Goal: Use online tool/utility: Utilize a website feature to perform a specific function

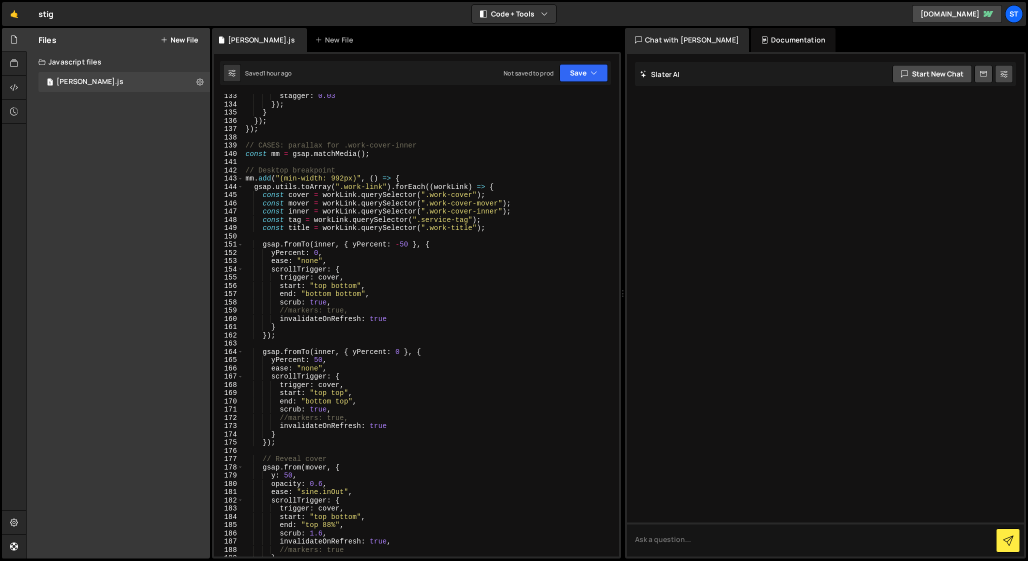
scroll to position [1109, 0]
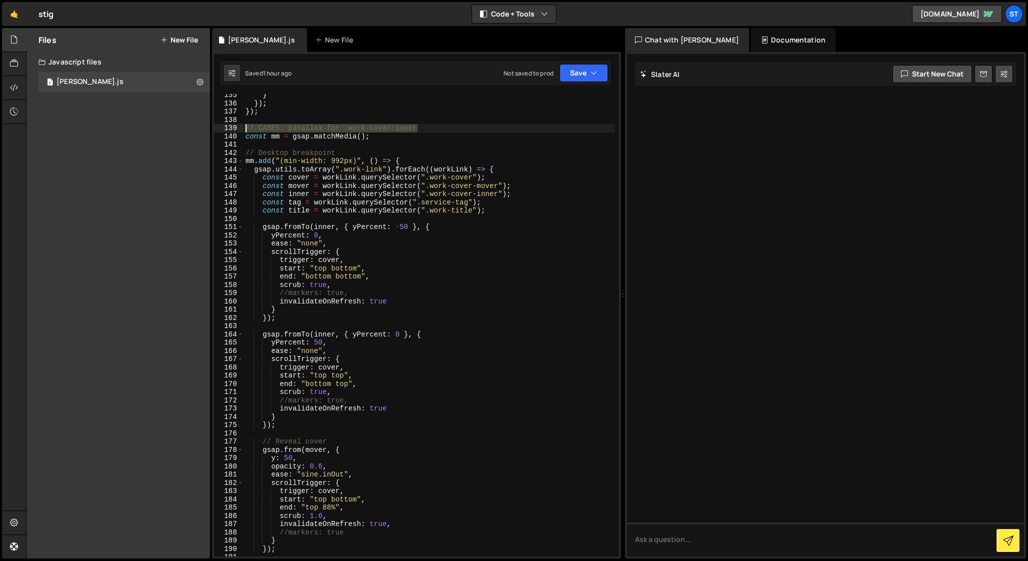
drag, startPoint x: 422, startPoint y: 127, endPoint x: 238, endPoint y: 126, distance: 184.0
click at [238, 126] on div "end: "top 88%", 135 136 137 138 139 140 141 142 143 144 145 146 147 148 149 150…" at bounding box center [416, 325] width 405 height 463
type textarea "// CASES: parallax for .work-cover-inner"
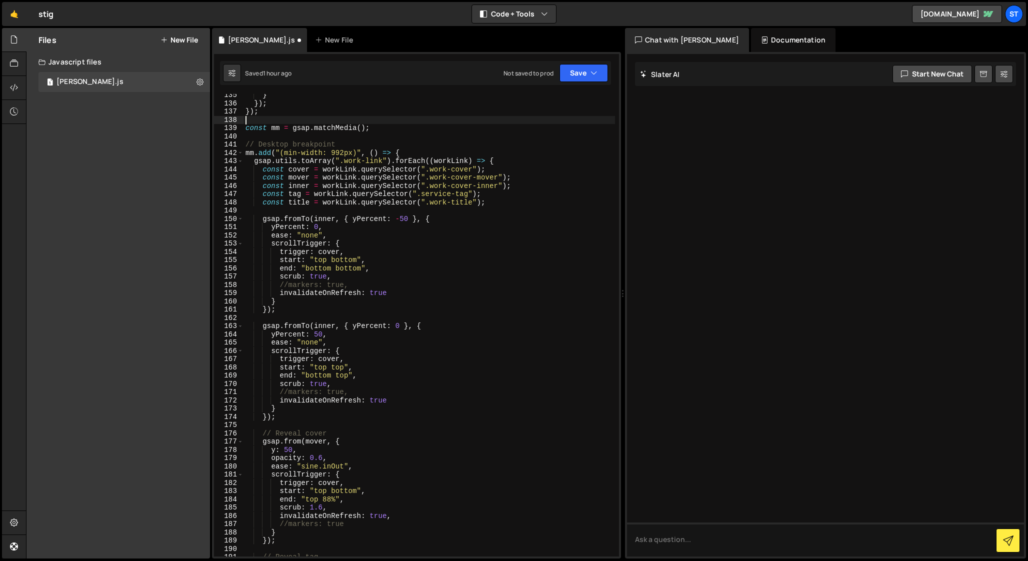
click at [267, 210] on div "} }) ; }) ; const mm = gsap . matchMedia ( ) ; // Desktop breakpoint mm . add (…" at bounding box center [430, 330] width 372 height 479
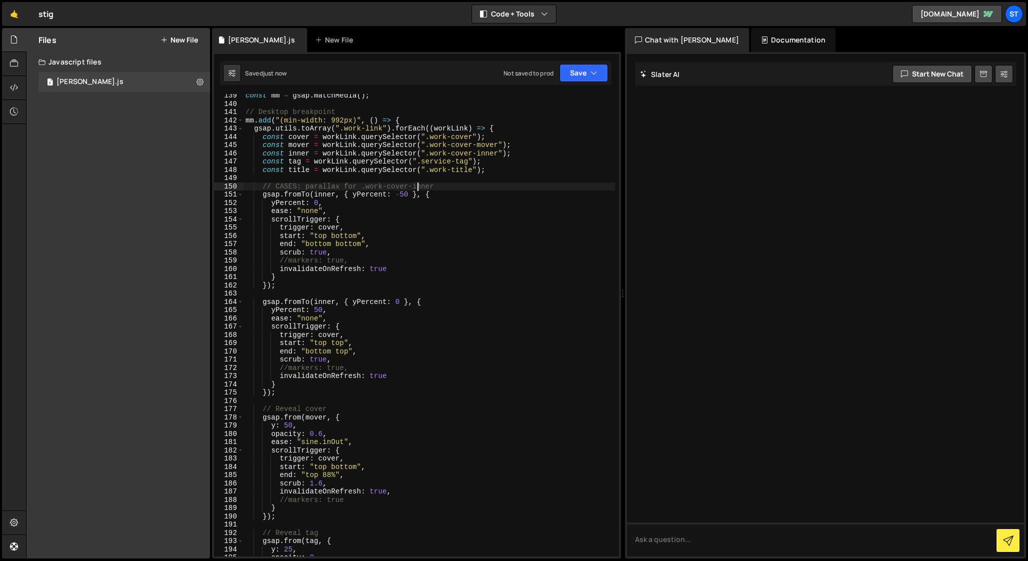
scroll to position [1146, 0]
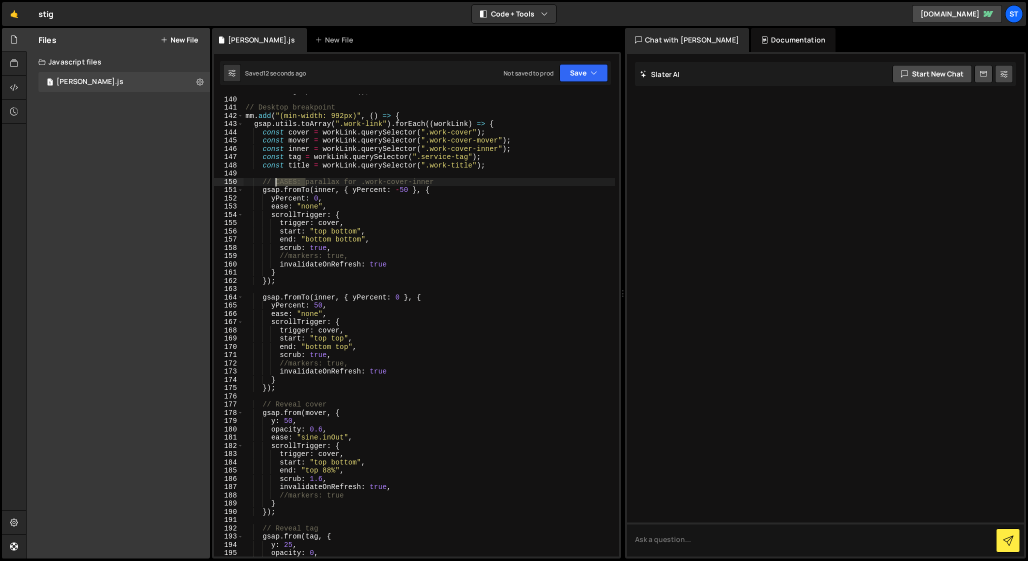
drag, startPoint x: 306, startPoint y: 182, endPoint x: 275, endPoint y: 181, distance: 30.5
click at [275, 181] on div "const mm = gsap . matchMedia ( ) ; // Desktop breakpoint mm . add ( "(min-width…" at bounding box center [430, 326] width 372 height 479
click at [276, 404] on div "const mm = gsap . matchMedia ( ) ; // Desktop breakpoint mm . add ( "(min-width…" at bounding box center [430, 326] width 372 height 479
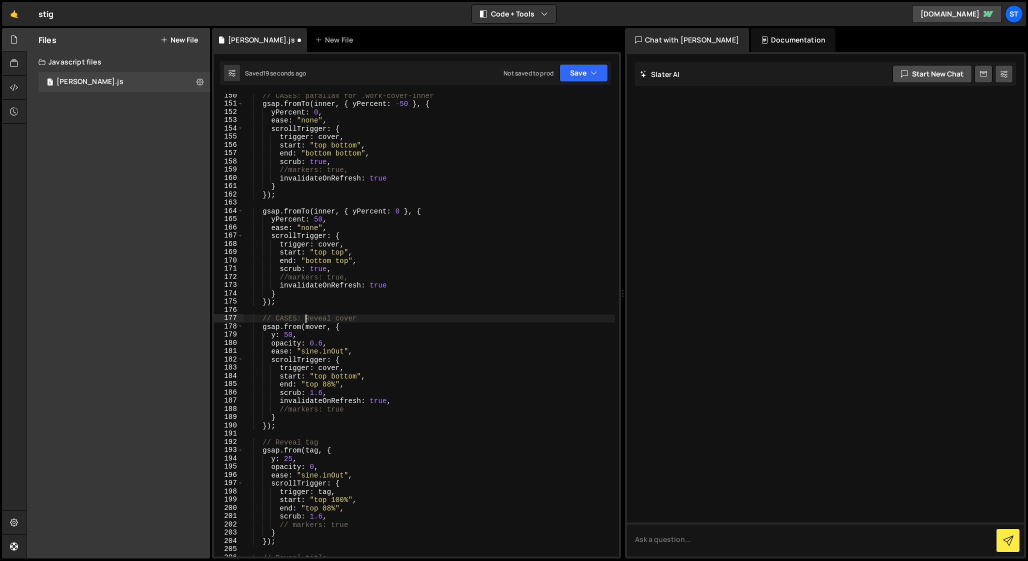
scroll to position [1233, 0]
click at [276, 441] on div "// CASES: parallax for .work-cover-inner gsap . fromTo ( inner , { yPercent : -…" at bounding box center [430, 330] width 372 height 479
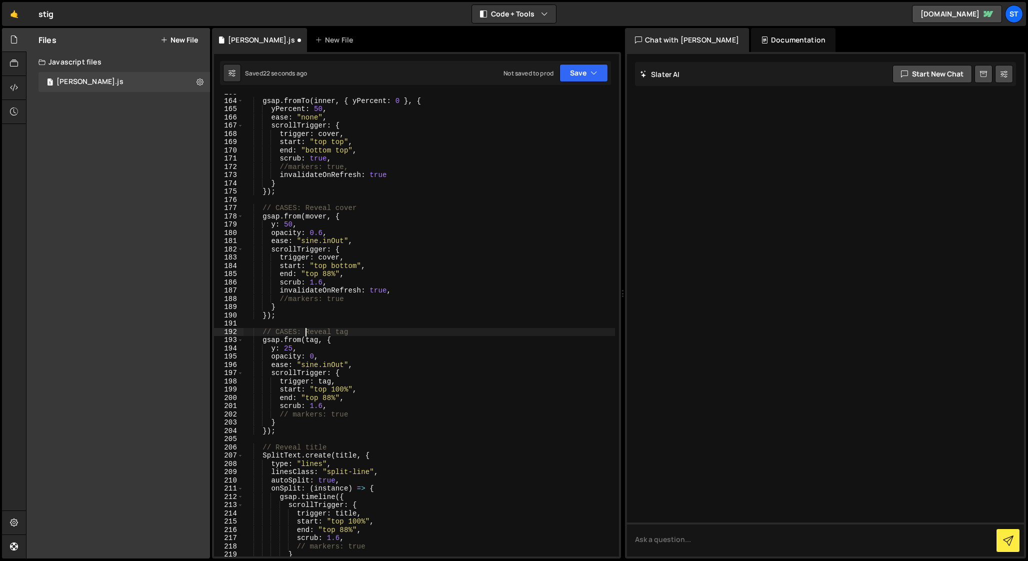
scroll to position [1343, 0]
click at [276, 446] on div "gsap . fromTo ( inner , { yPercent : 0 } , { yPercent : 50 , ease : "none" , sc…" at bounding box center [430, 327] width 372 height 479
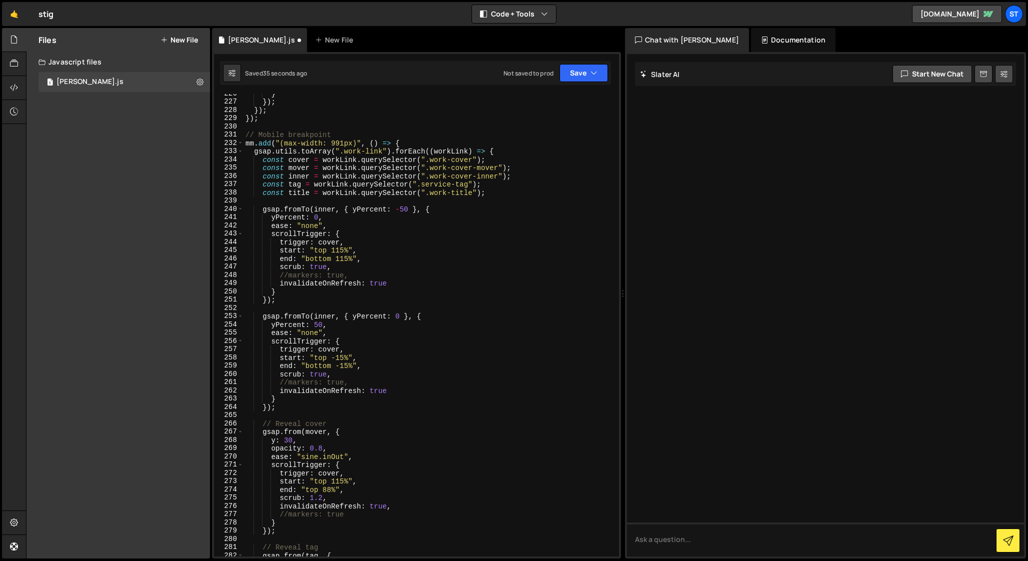
scroll to position [1865, 0]
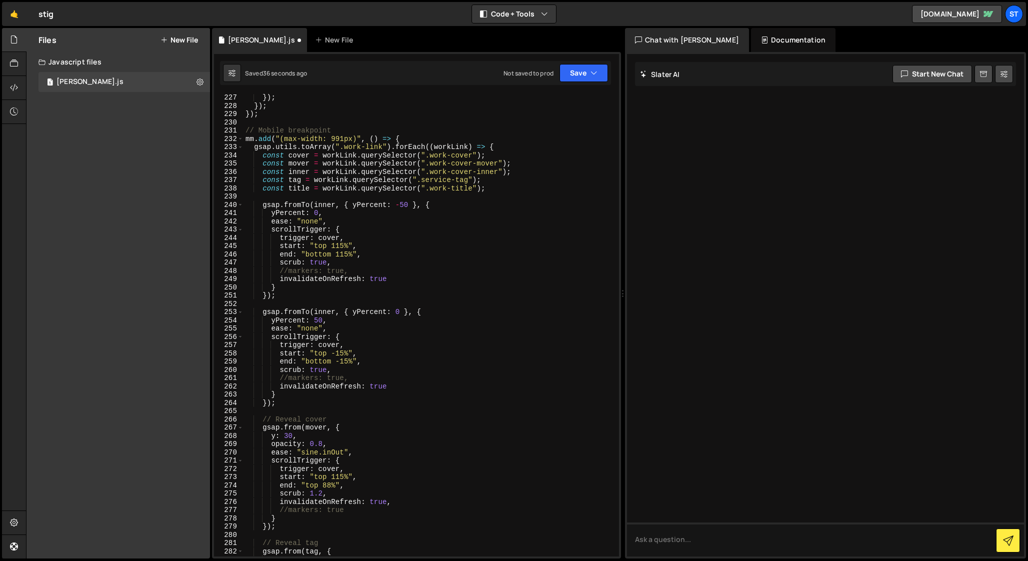
click at [275, 419] on div "}) ; }) ; }) ; // Mobile breakpoint mm . add ( "(max-width: 991px)" , ( ) => { …" at bounding box center [430, 333] width 372 height 479
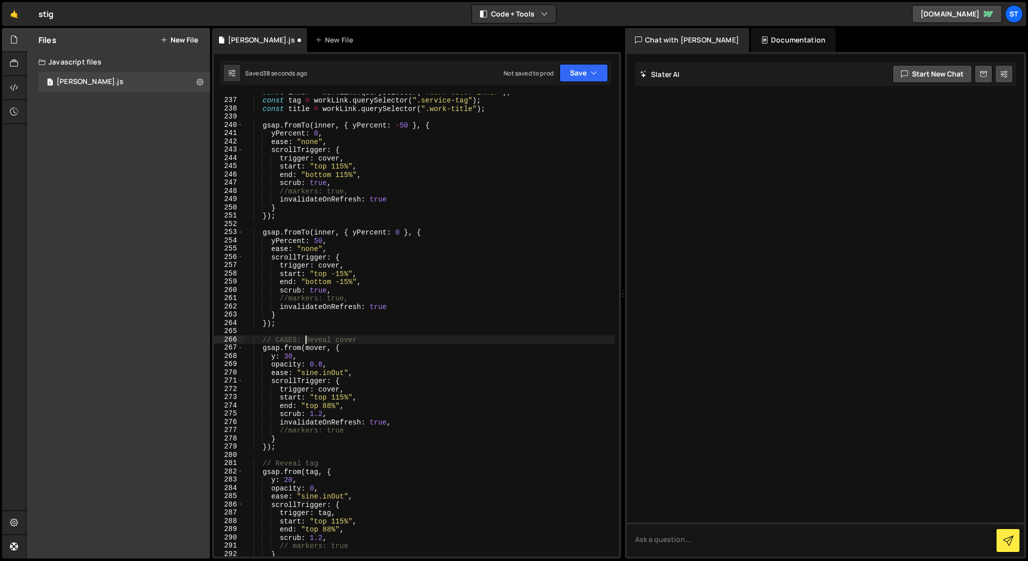
scroll to position [1945, 0]
click at [276, 463] on div "const inner = workLink . querySelector ( ".work-cover-inner" ) ; const tag = wo…" at bounding box center [430, 327] width 372 height 479
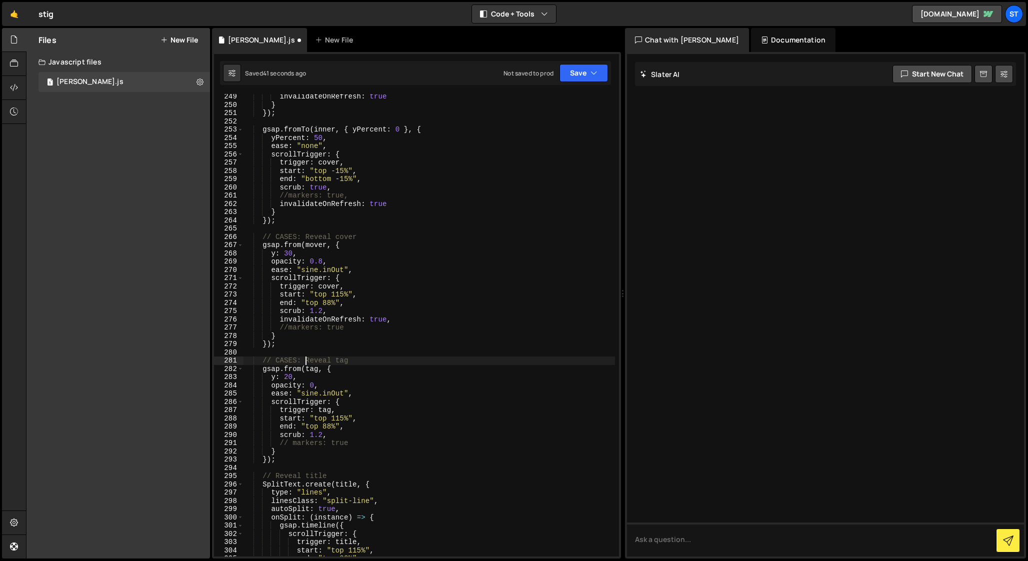
scroll to position [2048, 0]
click at [275, 477] on div "invalidateOnRefresh : true } }) ; gsap . fromTo ( inner , { yPercent : 0 } , { …" at bounding box center [430, 332] width 372 height 479
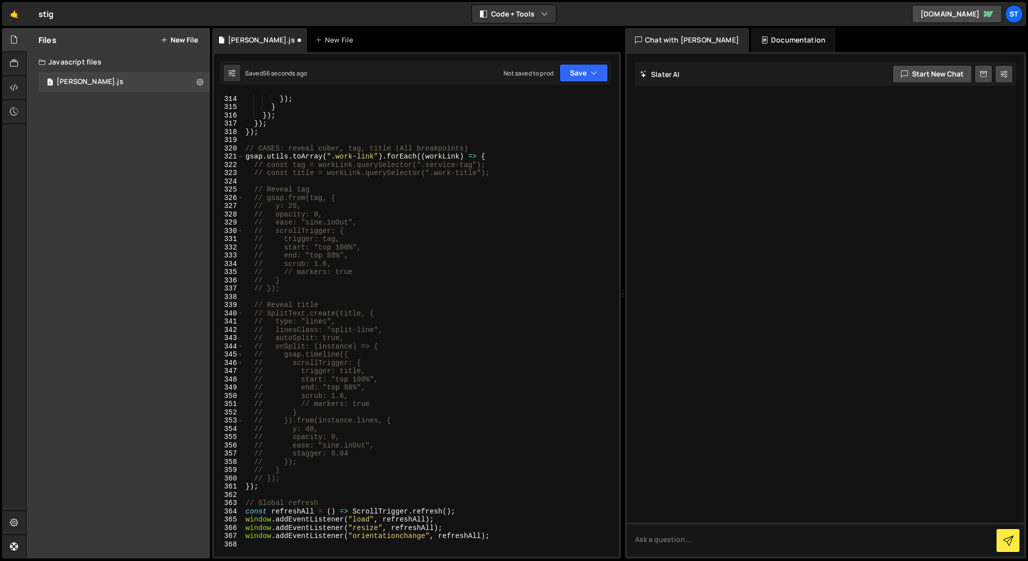
scroll to position [2581, 0]
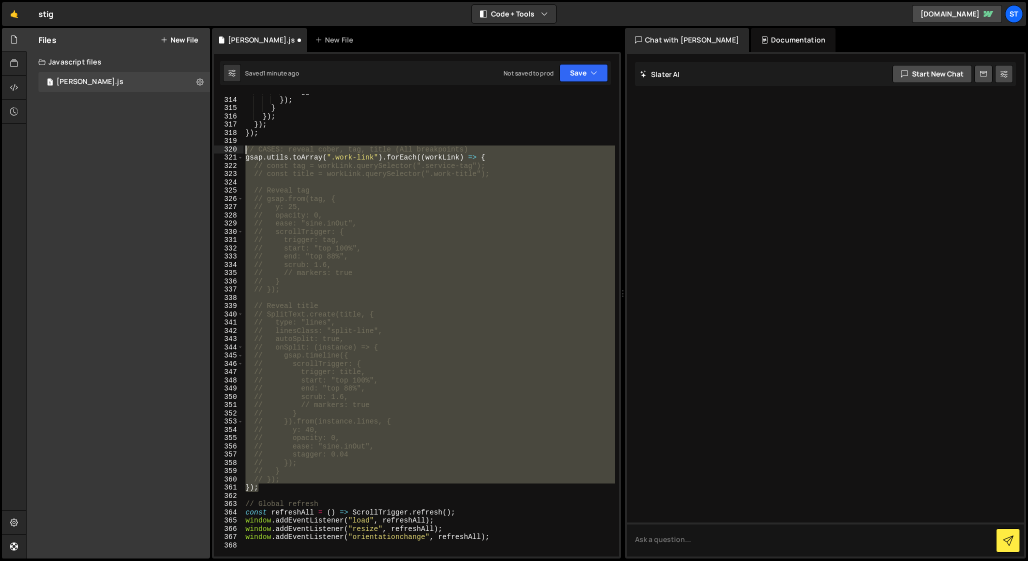
drag, startPoint x: 263, startPoint y: 487, endPoint x: 242, endPoint y: 152, distance: 336.2
click at [242, 152] on div "// CASES: Reveal title 313 314 315 316 317 318 319 320 321 322 323 324 325 326 …" at bounding box center [416, 325] width 405 height 463
type textarea "// CASES: reveal cober, tag, title (All breakpoints) gsap.utils.toArray(".work-…"
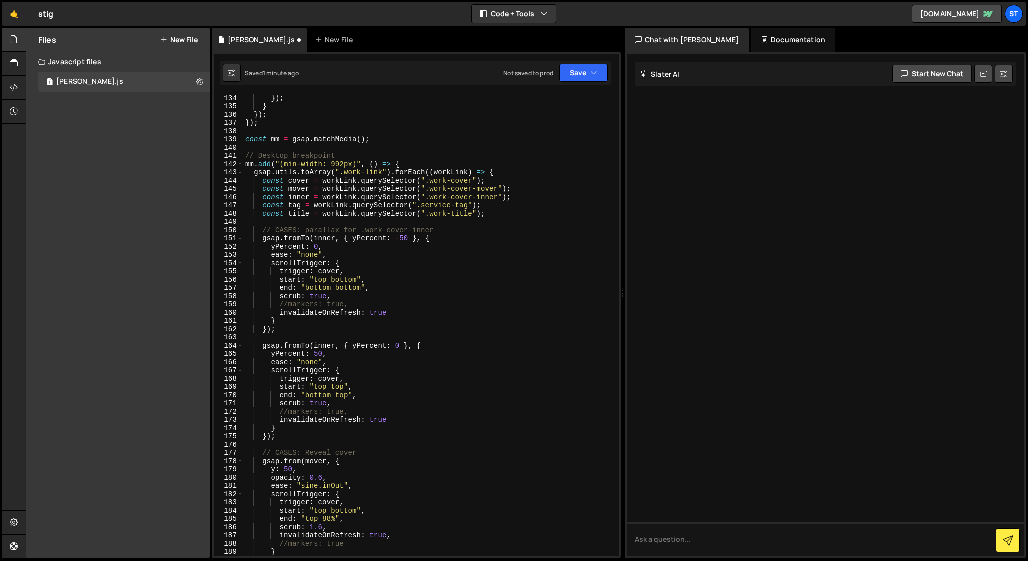
scroll to position [1097, 0]
drag, startPoint x: 441, startPoint y: 230, endPoint x: 263, endPoint y: 229, distance: 177.5
click at [263, 229] on div "stagger : 0.03 }) ; } }) ; }) ; const mm = gsap . matchMedia ( ) ; // Desktop b…" at bounding box center [430, 325] width 372 height 479
click at [376, 228] on div "stagger : 0.03 }) ; } }) ; }) ; const mm = gsap . matchMedia ( ) ; // Desktop b…" at bounding box center [430, 325] width 372 height 463
drag, startPoint x: 361, startPoint y: 230, endPoint x: 435, endPoint y: 231, distance: 74.5
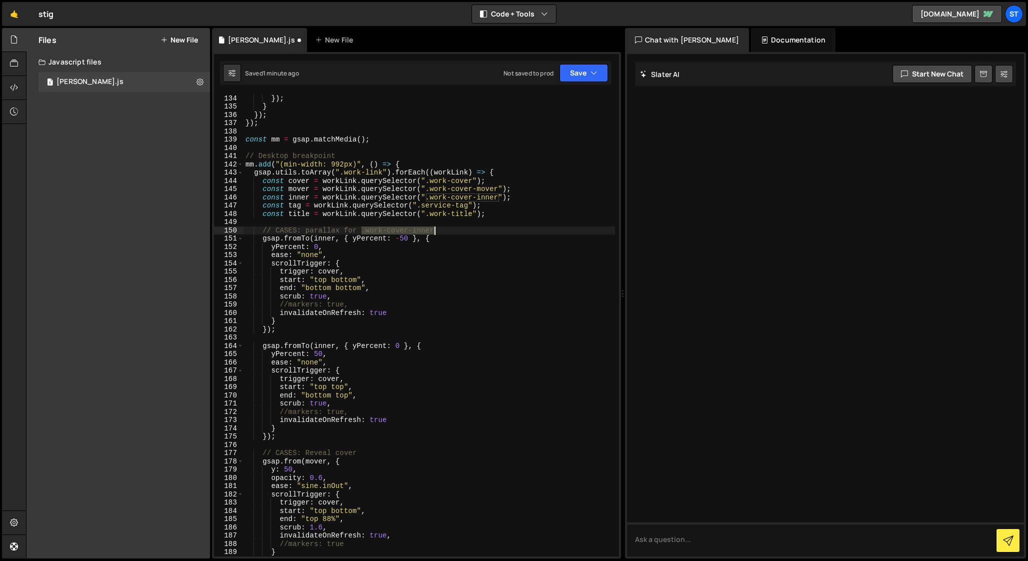
click at [435, 231] on div "stagger : 0.03 }) ; } }) ; }) ; const mm = gsap . matchMedia ( ) ; // Desktop b…" at bounding box center [430, 325] width 372 height 479
type textarea "// CASES: parallax for cover"
click at [329, 232] on div "stagger : 0.03 }) ; } }) ; }) ; const mm = gsap . matchMedia ( ) ; // Desktop b…" at bounding box center [430, 325] width 372 height 479
drag, startPoint x: 390, startPoint y: 230, endPoint x: 263, endPoint y: 227, distance: 127.6
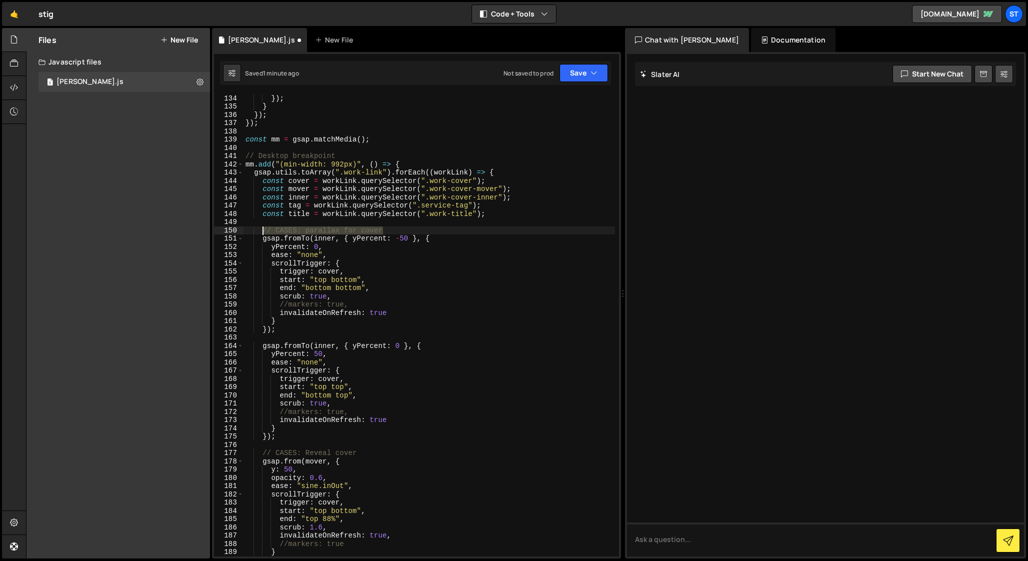
click at [263, 227] on div "stagger : 0.03 }) ; } }) ; }) ; const mm = gsap . matchMedia ( ) ; // Desktop b…" at bounding box center [430, 325] width 372 height 479
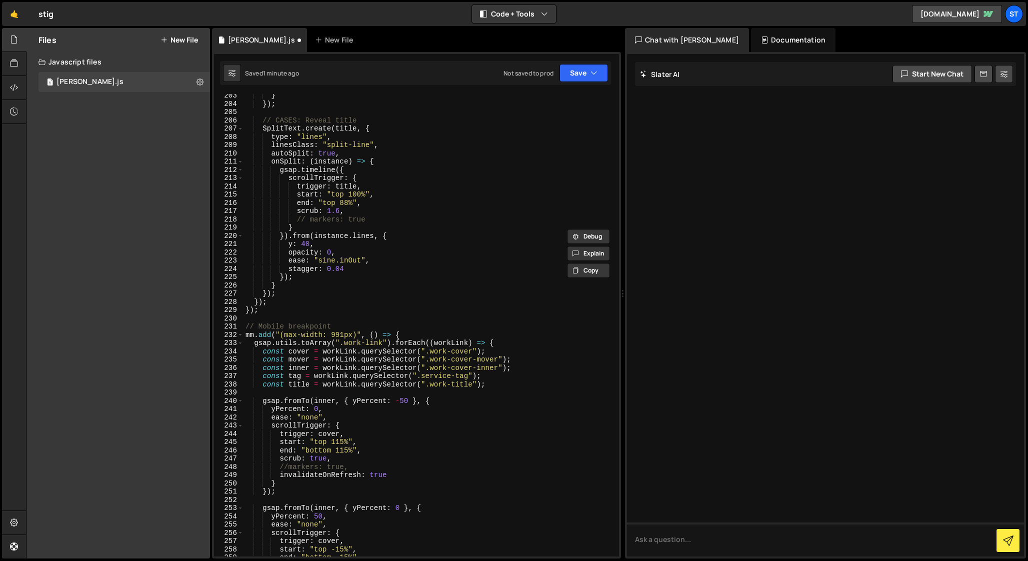
scroll to position [1677, 0]
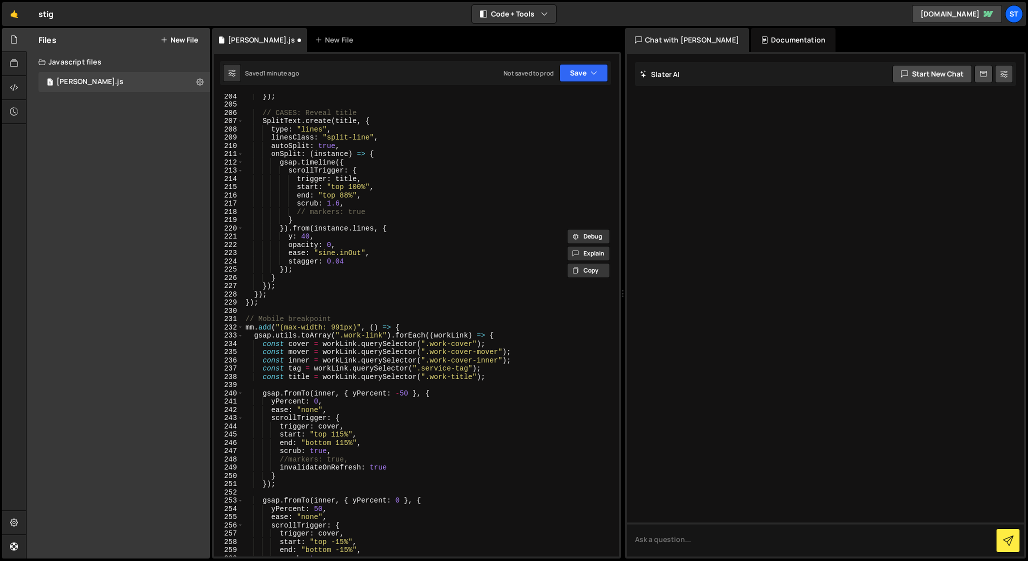
click at [264, 385] on div "}) ; // CASES: Reveal title SplitText . create ( title , { type : "lines" , lin…" at bounding box center [430, 331] width 372 height 479
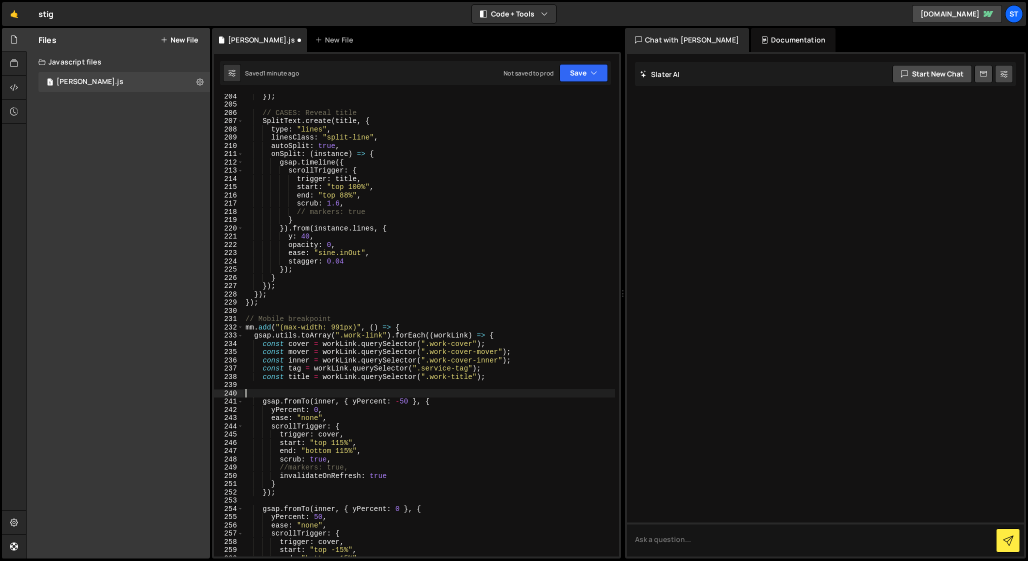
paste textarea "// CASES: parallax for cover"
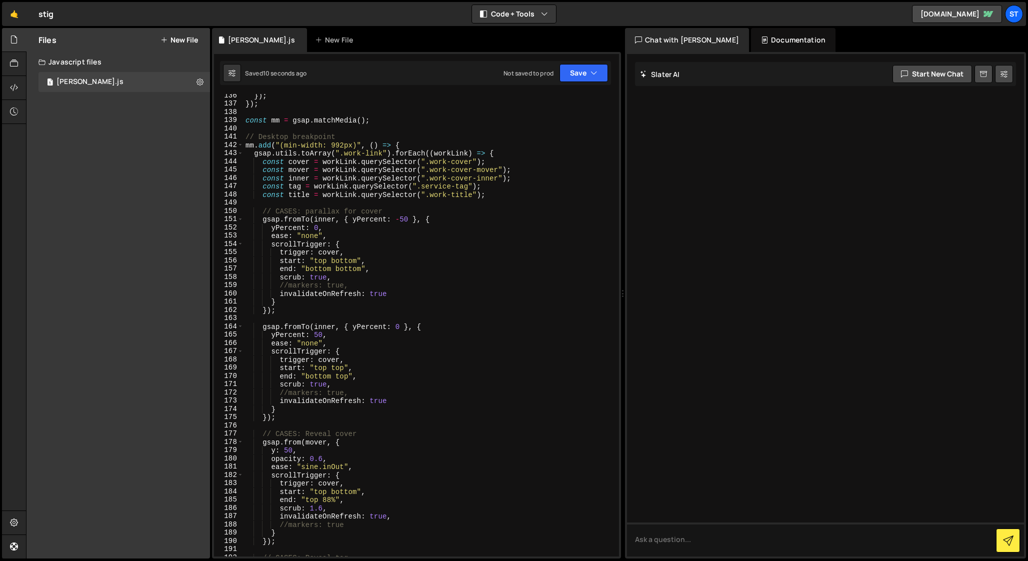
scroll to position [1118, 0]
drag, startPoint x: 354, startPoint y: 391, endPoint x: 280, endPoint y: 393, distance: 74.0
click at [280, 393] on div "}) ; }) ; const mm = gsap . matchMedia ( ) ; // Desktop breakpoint mm . add ( "…" at bounding box center [430, 329] width 372 height 479
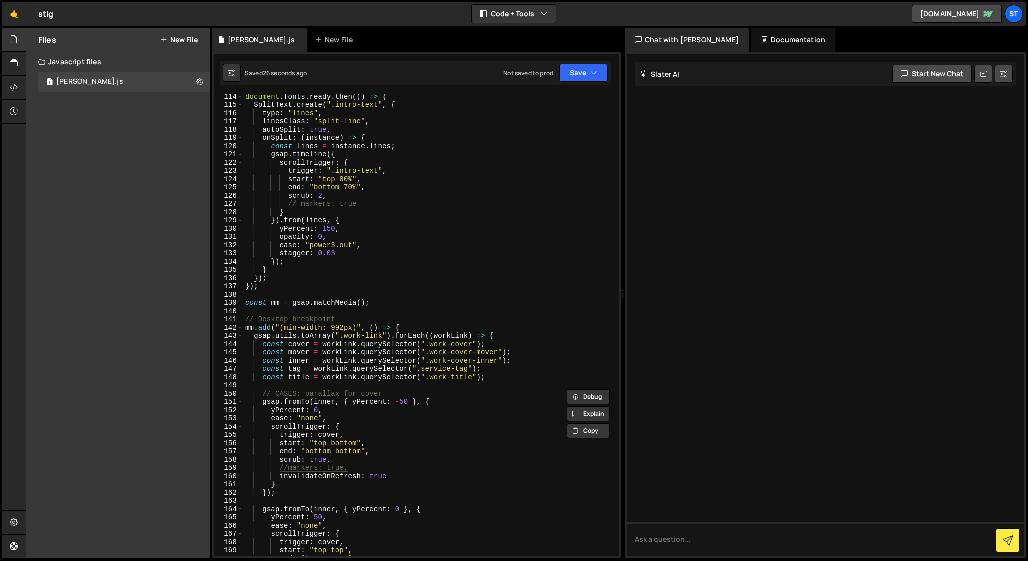
scroll to position [932, 0]
click at [370, 200] on div "// INTRO: reveal text document . fonts . ready . then (( ) => { SplitText . cre…" at bounding box center [430, 325] width 372 height 479
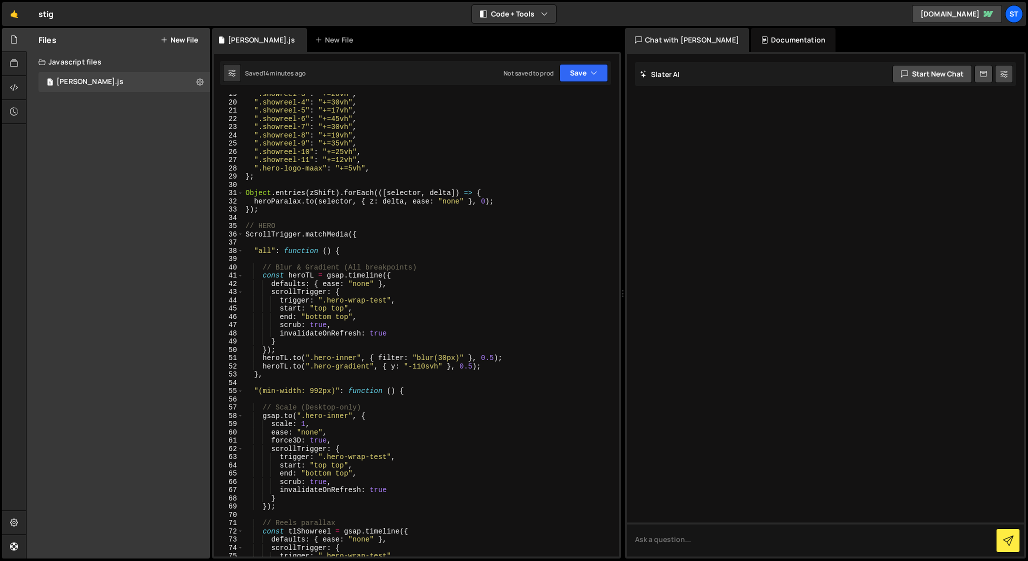
scroll to position [153, 0]
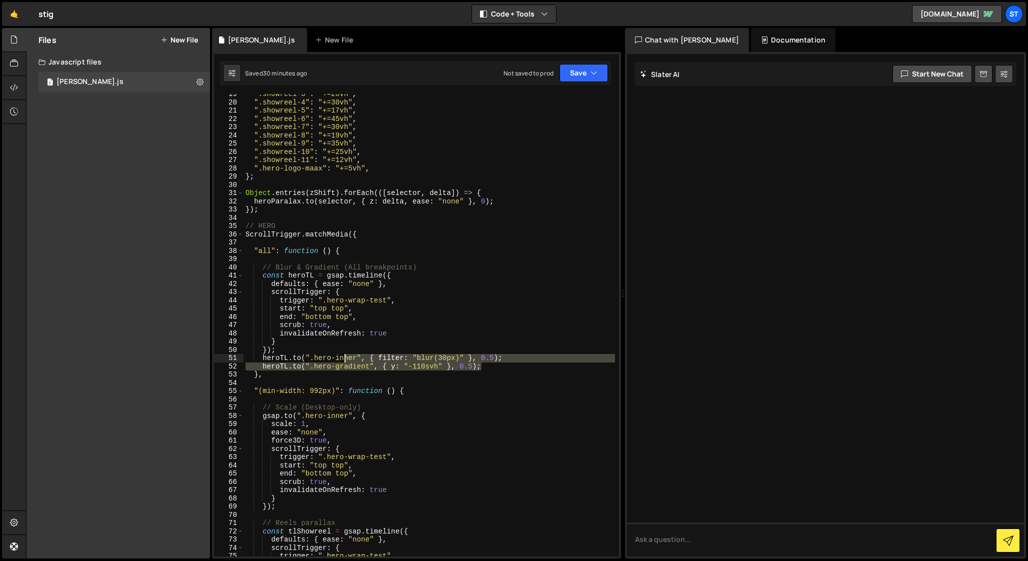
drag, startPoint x: 487, startPoint y: 366, endPoint x: 345, endPoint y: 362, distance: 142.1
click at [345, 362] on div "".showreel-3" : "+=20vh" , ".showreel-4" : "+=30vh" , ".showreel-5" : "+=17vh" …" at bounding box center [430, 329] width 372 height 479
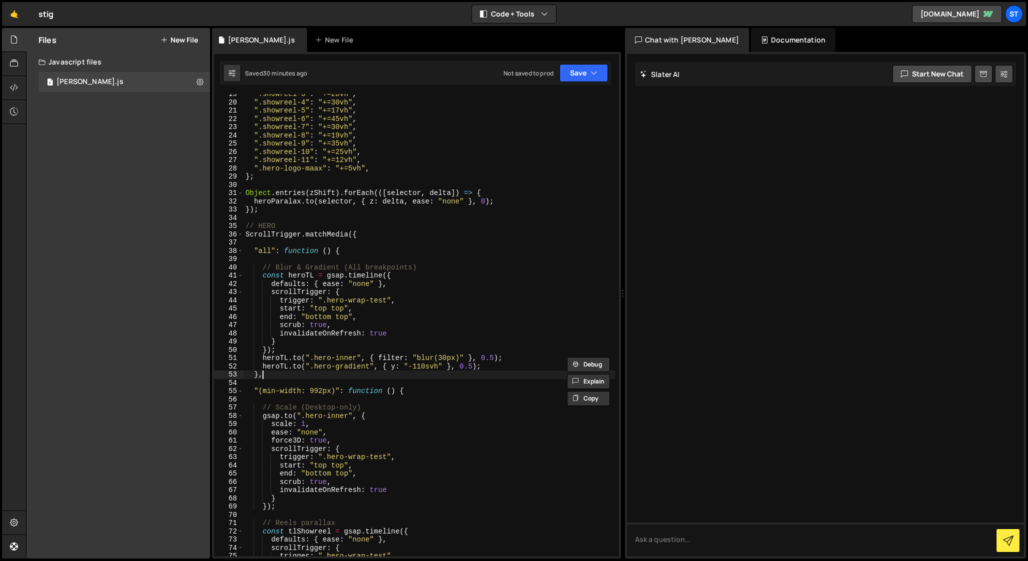
click at [267, 376] on div "".showreel-3" : "+=20vh" , ".showreel-4" : "+=30vh" , ".showreel-5" : "+=17vh" …" at bounding box center [430, 329] width 372 height 479
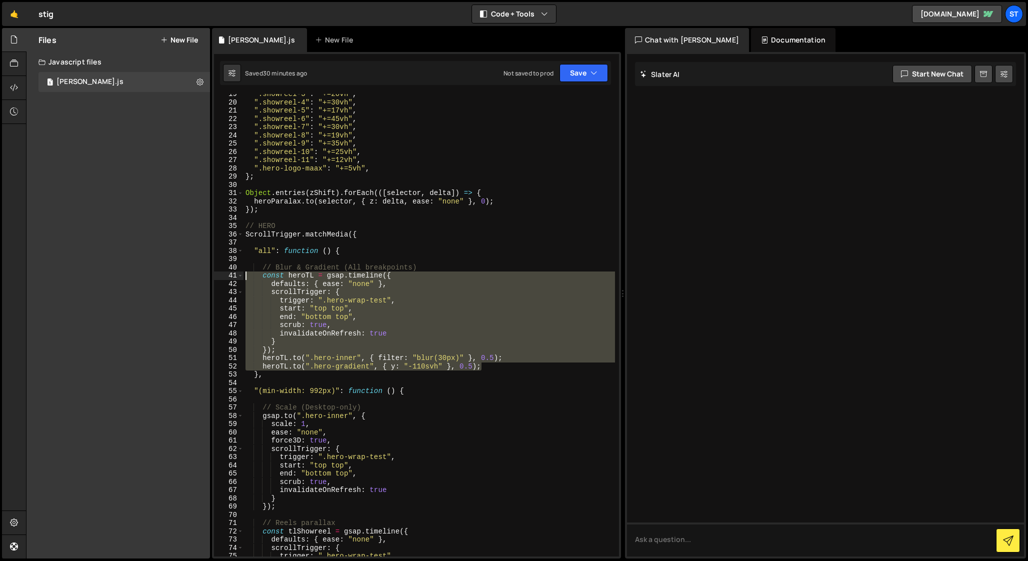
drag, startPoint x: 494, startPoint y: 365, endPoint x: 199, endPoint y: 278, distance: 307.1
click at [199, 278] on div "Files New File Javascript files 1 [PERSON_NAME].js 0 CSS files Copy share link …" at bounding box center [527, 293] width 1002 height 531
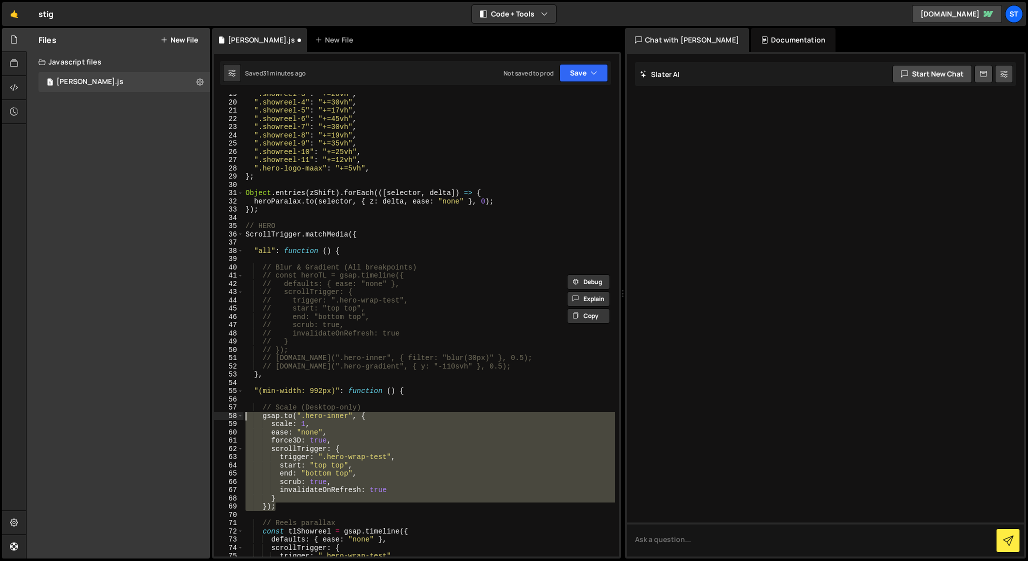
drag, startPoint x: 281, startPoint y: 507, endPoint x: 193, endPoint y: 418, distance: 124.8
click at [193, 418] on div "Files New File Javascript files 1 [PERSON_NAME].js 0 CSS files Copy share link …" at bounding box center [527, 293] width 1002 height 531
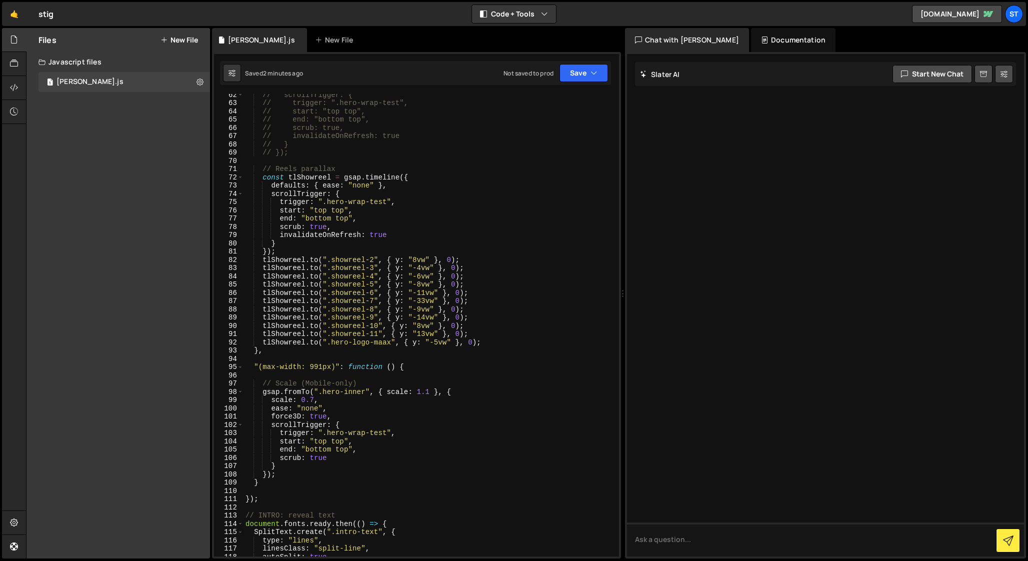
scroll to position [507, 0]
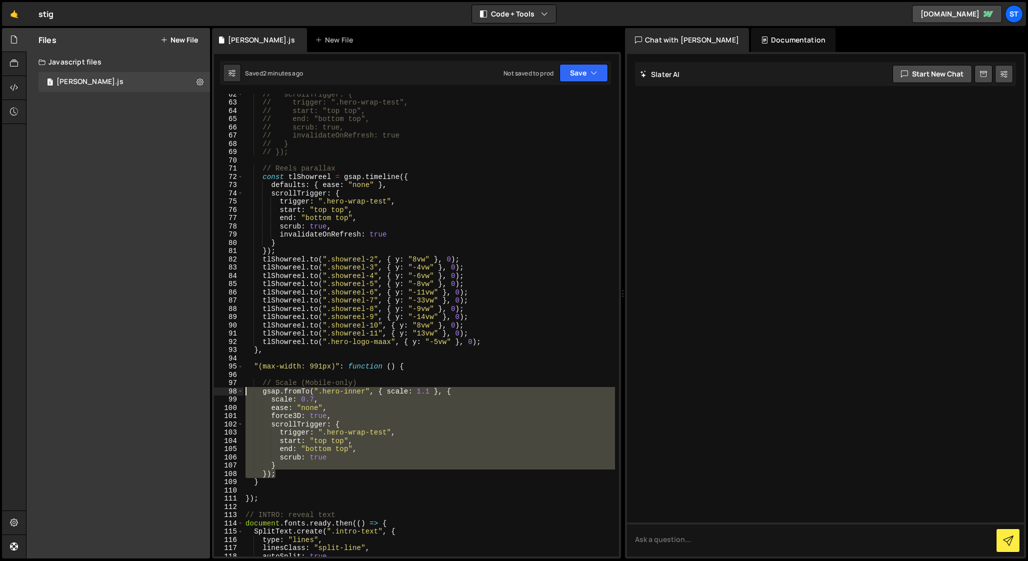
drag, startPoint x: 278, startPoint y: 473, endPoint x: 197, endPoint y: 388, distance: 117.4
click at [197, 388] on div "Files New File Javascript files 1 [PERSON_NAME].js 0 CSS files Copy share link …" at bounding box center [527, 293] width 1002 height 531
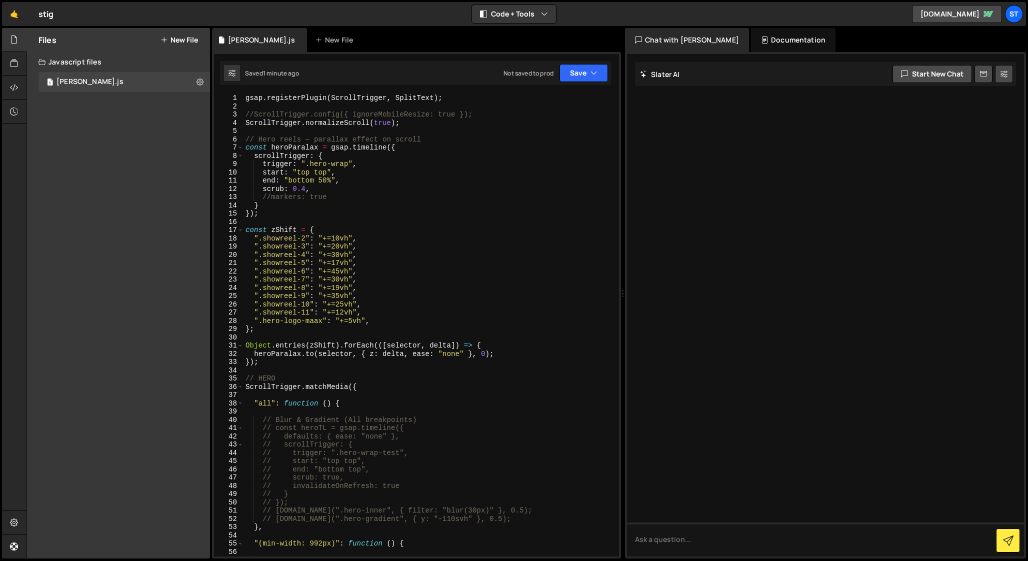
scroll to position [0, 0]
click at [247, 120] on div "gsap . registerPlugin ( ScrollTrigger , SplitText ) ; //ScrollTrigger.config({ …" at bounding box center [430, 333] width 372 height 479
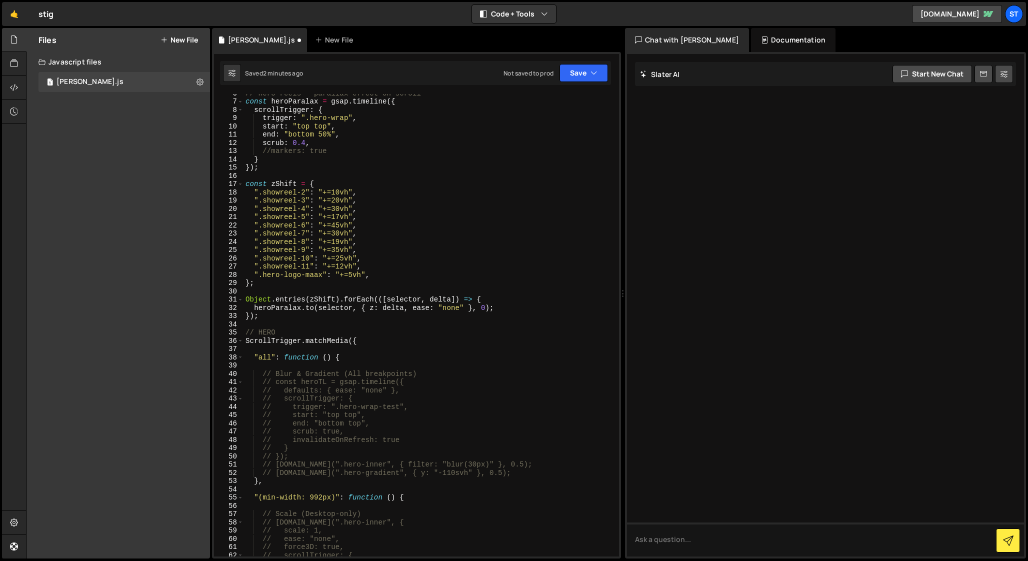
scroll to position [51, 0]
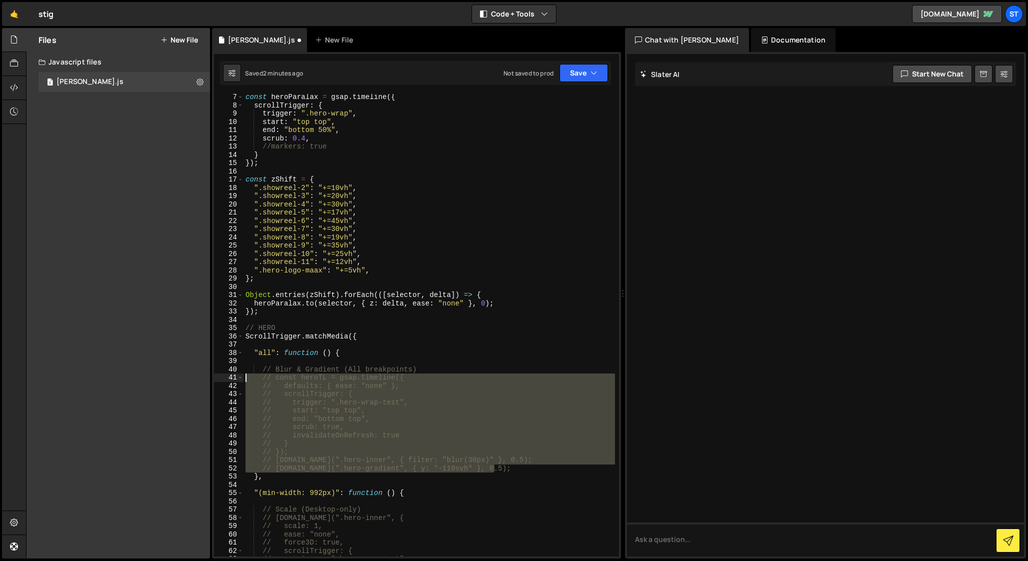
drag, startPoint x: 498, startPoint y: 467, endPoint x: 218, endPoint y: 379, distance: 294.2
click at [218, 378] on div "ScrollTrigger.normalizeScroll(true); 7 8 9 10 11 12 13 14 15 16 17 18 19 20 21 …" at bounding box center [416, 325] width 405 height 463
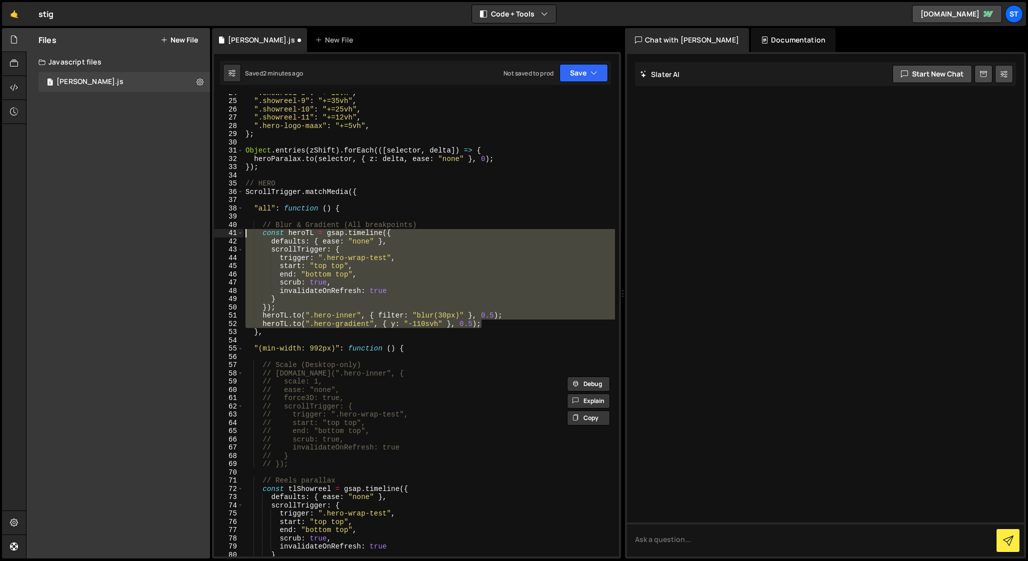
scroll to position [201, 0]
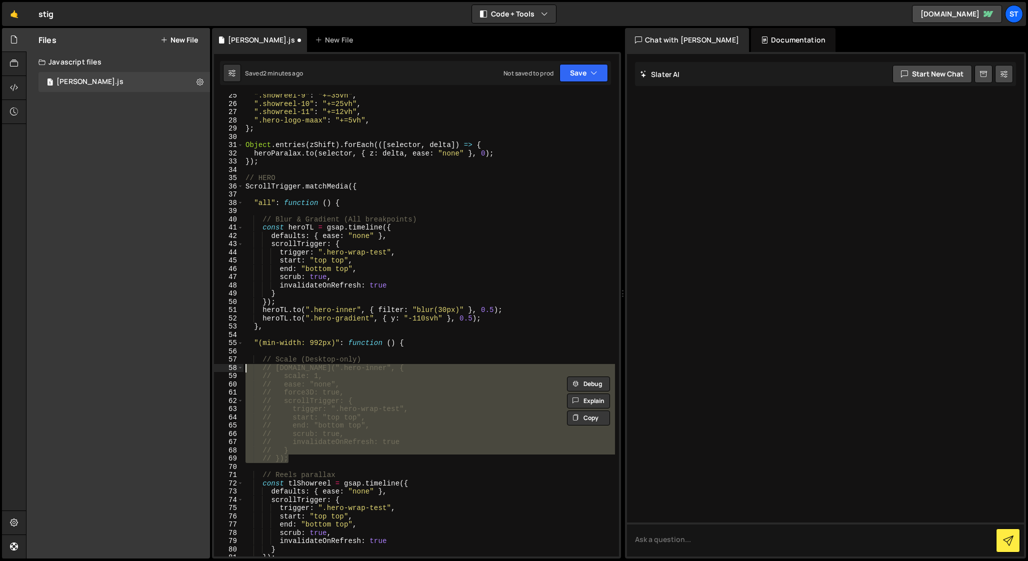
drag, startPoint x: 294, startPoint y: 458, endPoint x: 201, endPoint y: 368, distance: 129.1
click at [201, 368] on div "Files New File Javascript files 1 [PERSON_NAME].js 0 CSS files Copy share link …" at bounding box center [527, 293] width 1002 height 531
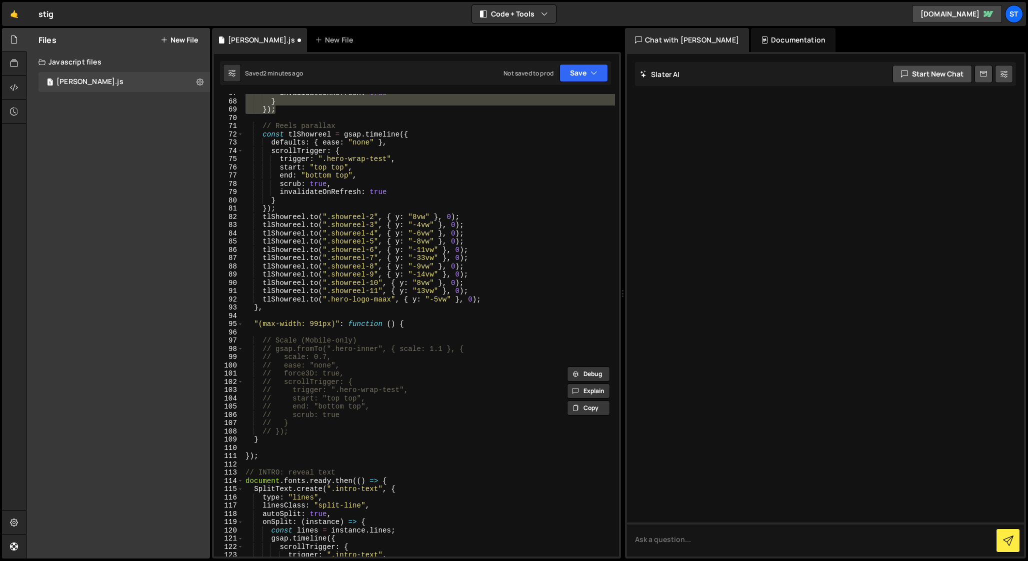
scroll to position [555, 0]
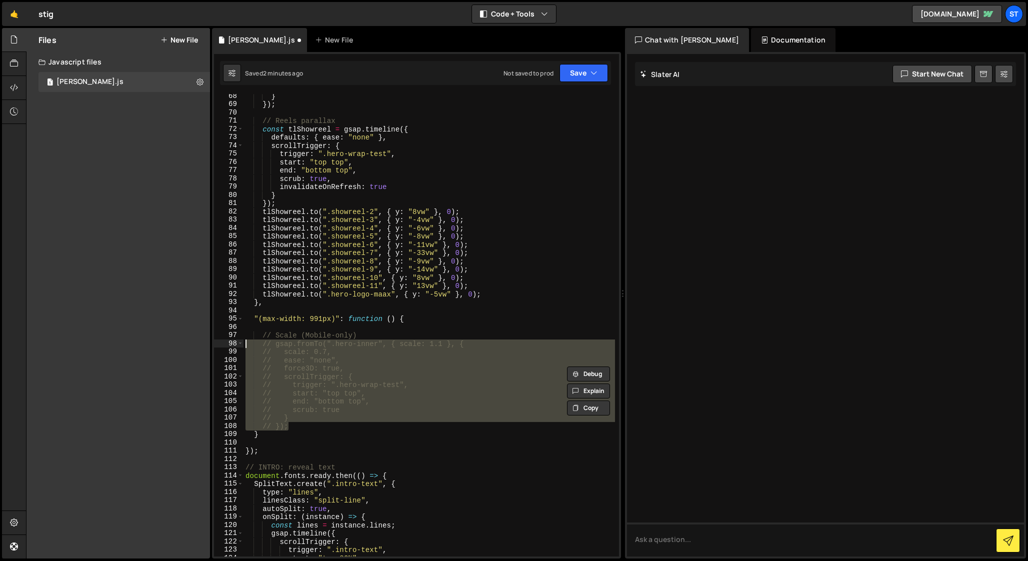
drag, startPoint x: 292, startPoint y: 427, endPoint x: 219, endPoint y: 346, distance: 109.4
click at [219, 346] on div "[DOMAIN_NAME](".hero-inner", { scale: 1, 68 69 70 71 72 73 74 75 76 77 78 79 80…" at bounding box center [416, 325] width 405 height 463
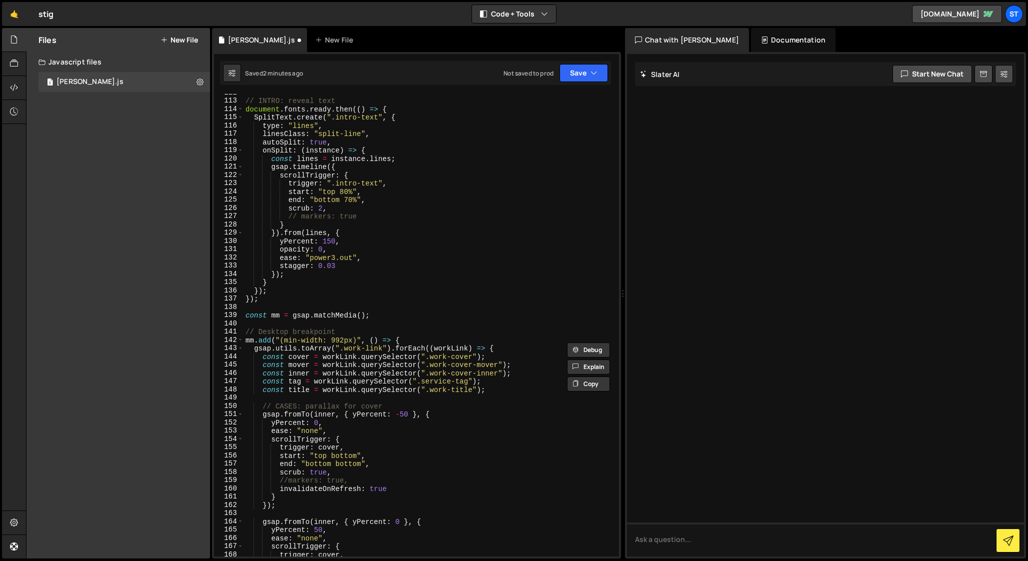
scroll to position [923, 0]
drag, startPoint x: 341, startPoint y: 329, endPoint x: 224, endPoint y: 328, distance: 117.0
click at [224, 328] on div "gsap.fromTo(".hero-inner", { scale: 1.1 }, { scale: 0.7, 112 113 114 115 116 11…" at bounding box center [416, 325] width 405 height 463
type textarea "// Desktop breakpoint"
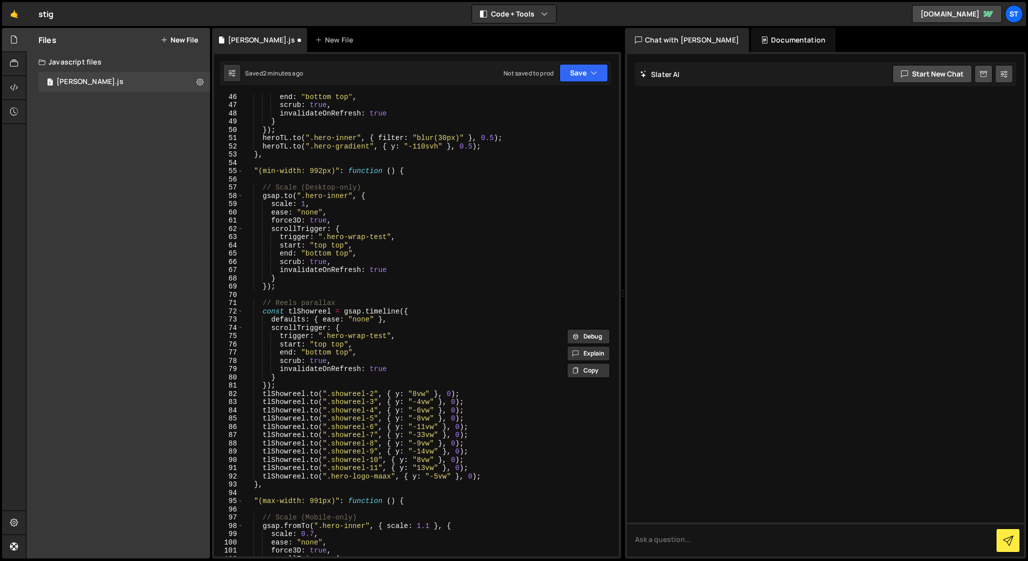
scroll to position [287, 0]
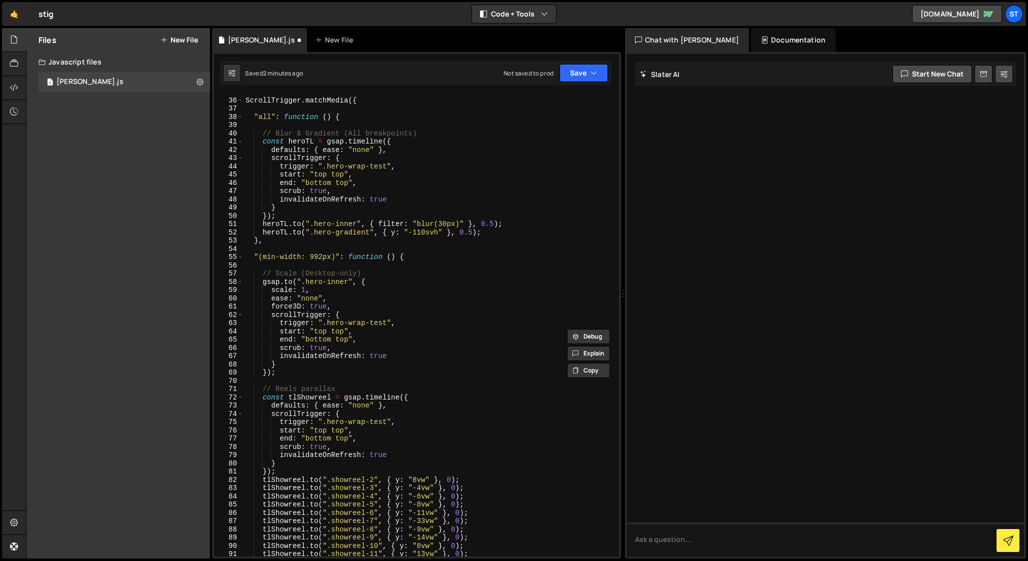
click at [252, 248] on div "// HERO ScrollTrigger . matchMedia ({ "all" : function ( ) { // Blur & Gradient…" at bounding box center [430, 327] width 372 height 479
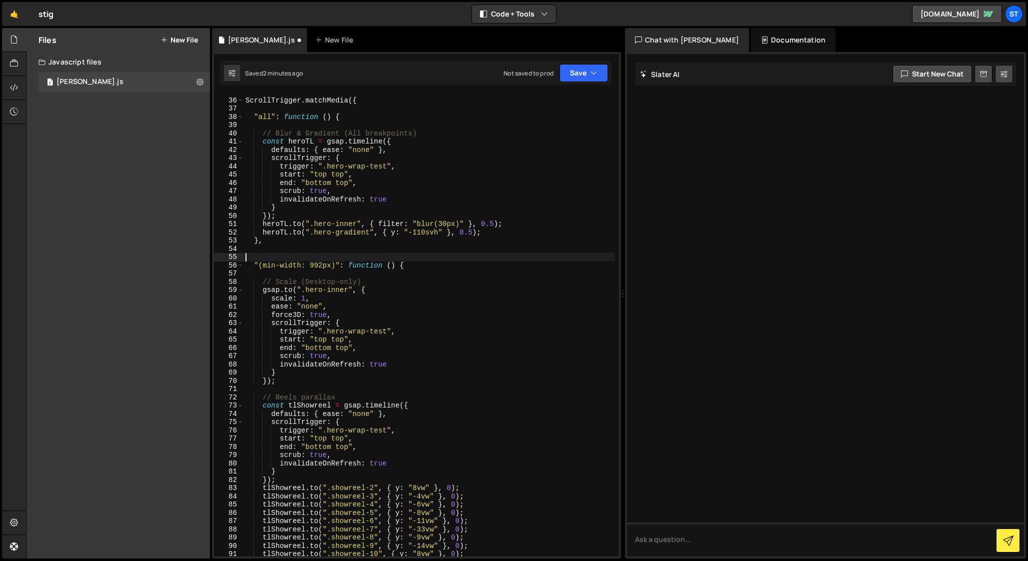
paste textarea "// Desktop breakpoint"
drag, startPoint x: 300, startPoint y: 281, endPoint x: 365, endPoint y: 281, distance: 65.0
click at [365, 281] on div "// HERO ScrollTrigger . matchMedia ({ "all" : function ( ) { // Blur & Gradient…" at bounding box center [430, 327] width 372 height 479
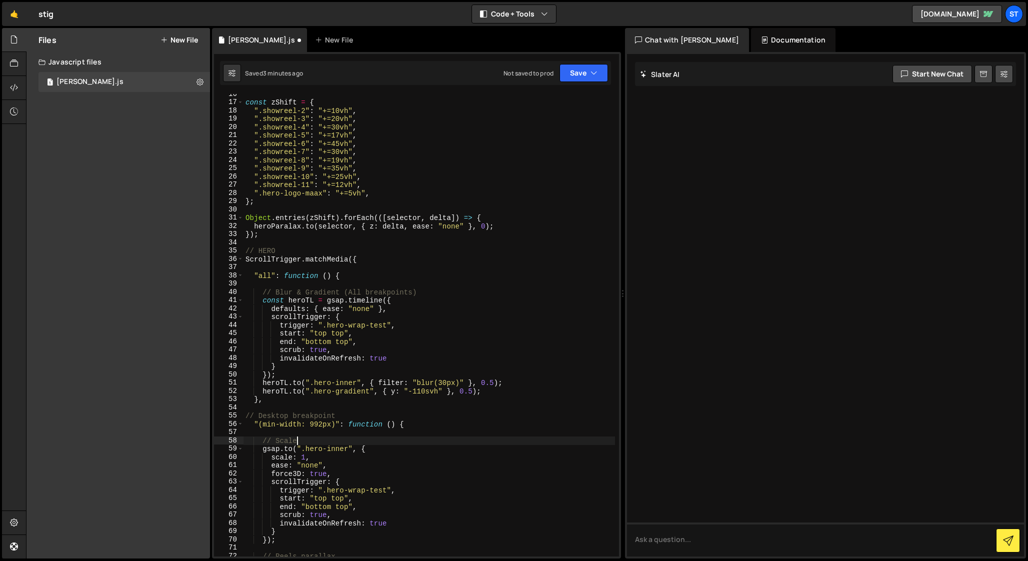
scroll to position [124, 0]
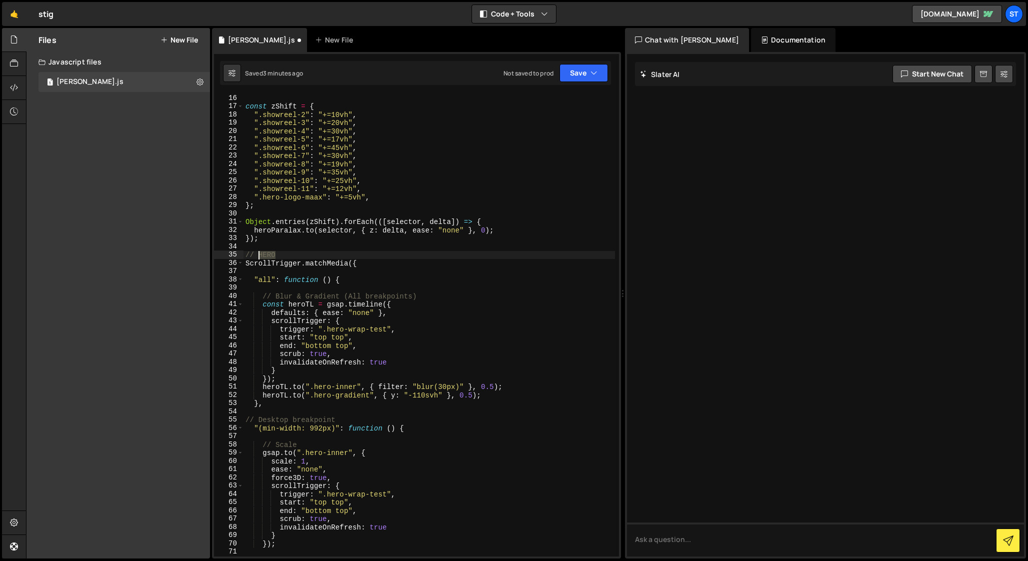
drag, startPoint x: 280, startPoint y: 256, endPoint x: 260, endPoint y: 254, distance: 20.1
click at [260, 254] on div "const zShift = { ".showreel-2" : "+=10vh" , ".showreel-3" : "+=20vh" , ".showre…" at bounding box center [430, 333] width 372 height 479
type textarea "//"
drag, startPoint x: 276, startPoint y: 253, endPoint x: 224, endPoint y: 253, distance: 52.0
click at [224, 253] on div "// 16 17 18 19 20 21 22 23 24 25 26 27 28 29 30 31 32 33 34 35 36 37 38 39 40 4…" at bounding box center [416, 325] width 405 height 463
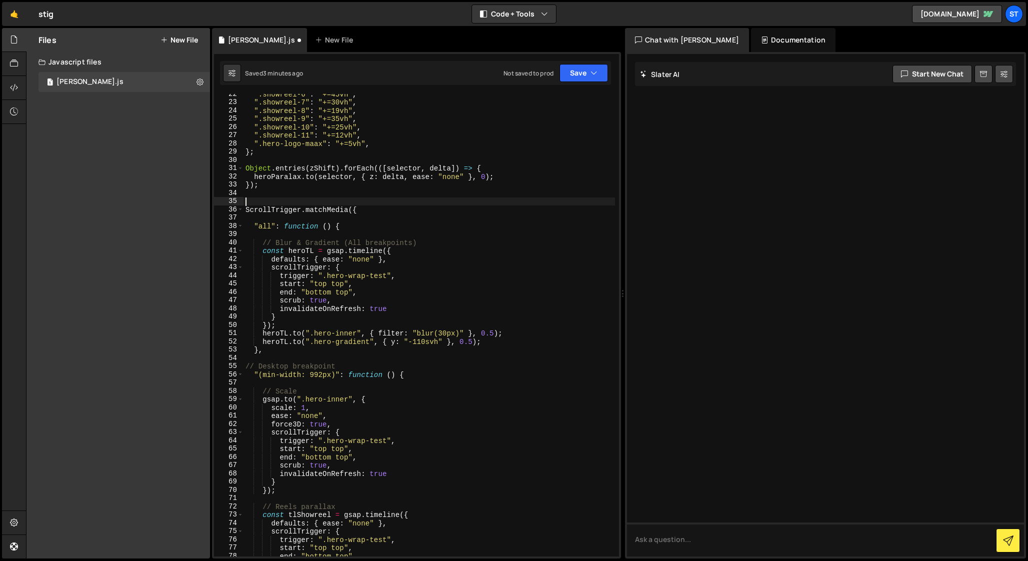
scroll to position [177, 0]
click at [275, 391] on div "".showreel-6" : "+=45vh" , ".showreel-7" : "+=30vh" , ".showreel-8" : "+=19vh" …" at bounding box center [430, 329] width 372 height 479
paste textarea "HERO"
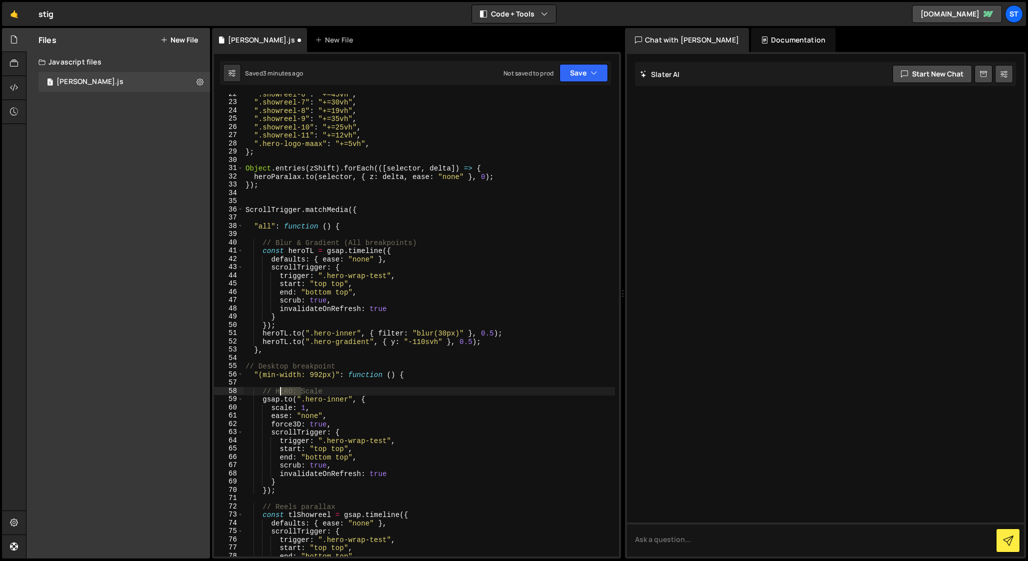
drag, startPoint x: 301, startPoint y: 390, endPoint x: 280, endPoint y: 389, distance: 21.0
click at [280, 389] on div "".showreel-6" : "+=45vh" , ".showreel-7" : "+=30vh" , ".showreel-8" : "+=19vh" …" at bounding box center [430, 329] width 372 height 479
click at [280, 389] on div "".showreel-6" : "+=45vh" , ".showreel-7" : "+=30vh" , ".showreel-8" : "+=19vh" …" at bounding box center [430, 325] width 372 height 463
drag, startPoint x: 273, startPoint y: 389, endPoint x: 291, endPoint y: 389, distance: 17.5
click at [291, 389] on div "".showreel-6" : "+=45vh" , ".showreel-7" : "+=30vh" , ".showreel-8" : "+=19vh" …" at bounding box center [430, 329] width 372 height 479
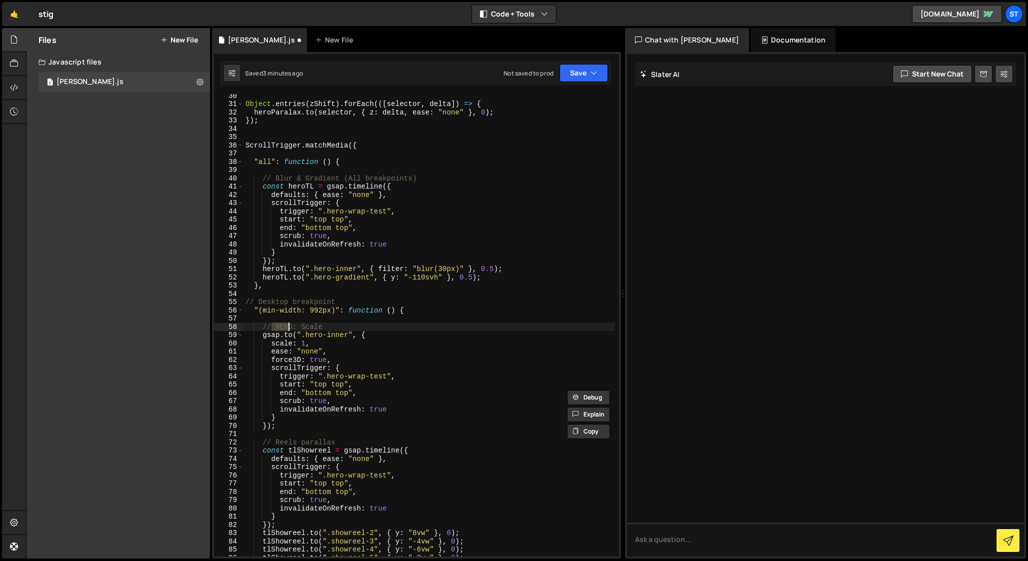
scroll to position [242, 0]
drag, startPoint x: 334, startPoint y: 325, endPoint x: 230, endPoint y: 325, distance: 103.5
click at [230, 325] on div "// HERO: Scale 30 31 32 33 34 35 36 37 38 39 40 41 42 43 44 45 46 47 48 49 50 5…" at bounding box center [416, 325] width 405 height 463
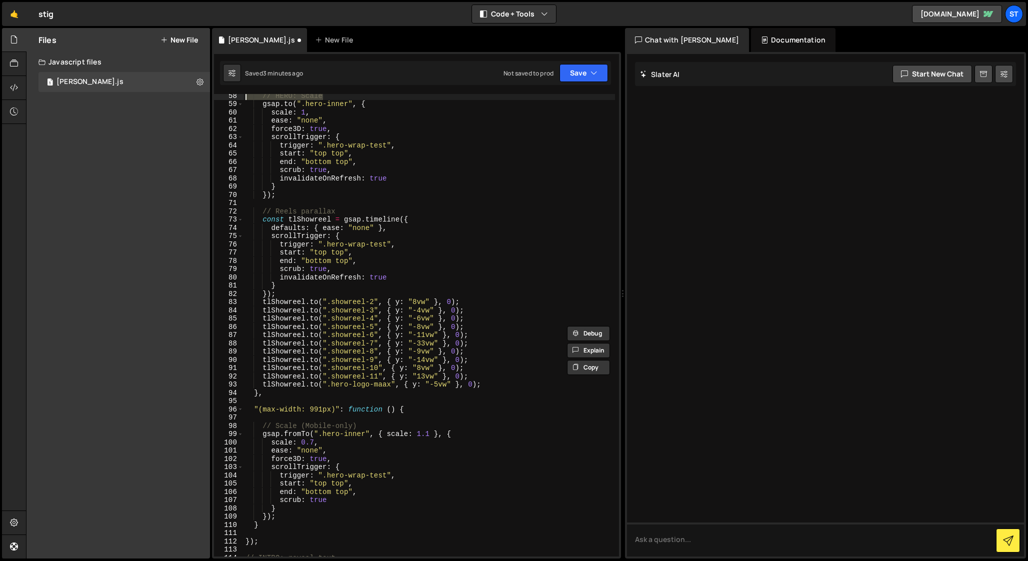
scroll to position [483, 0]
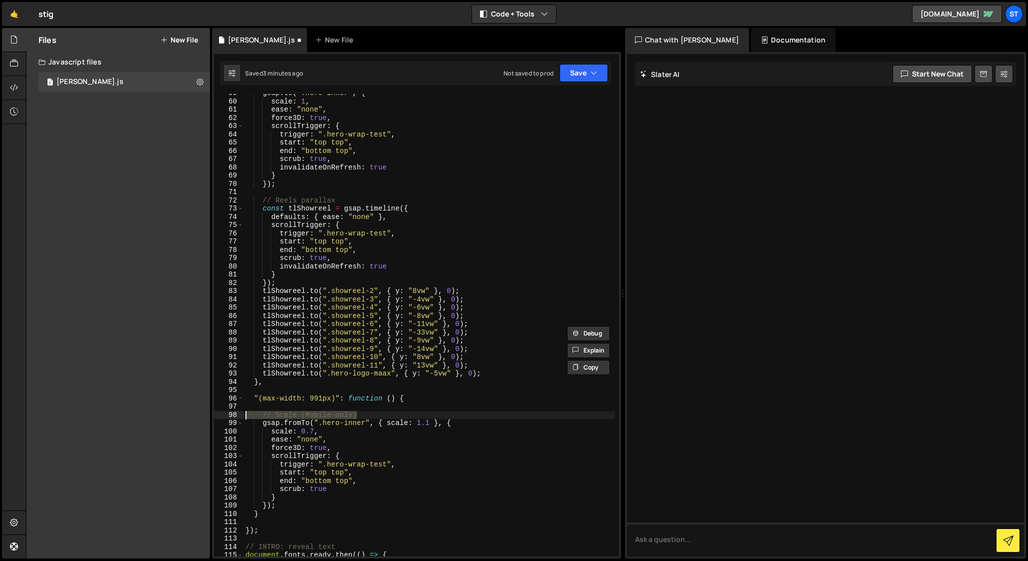
drag, startPoint x: 366, startPoint y: 413, endPoint x: 199, endPoint y: 411, distance: 166.5
click at [199, 411] on div "Files New File Javascript files 1 [PERSON_NAME].js 0 CSS files Copy share link …" at bounding box center [527, 293] width 1002 height 531
paste textarea "HERO: Scale"
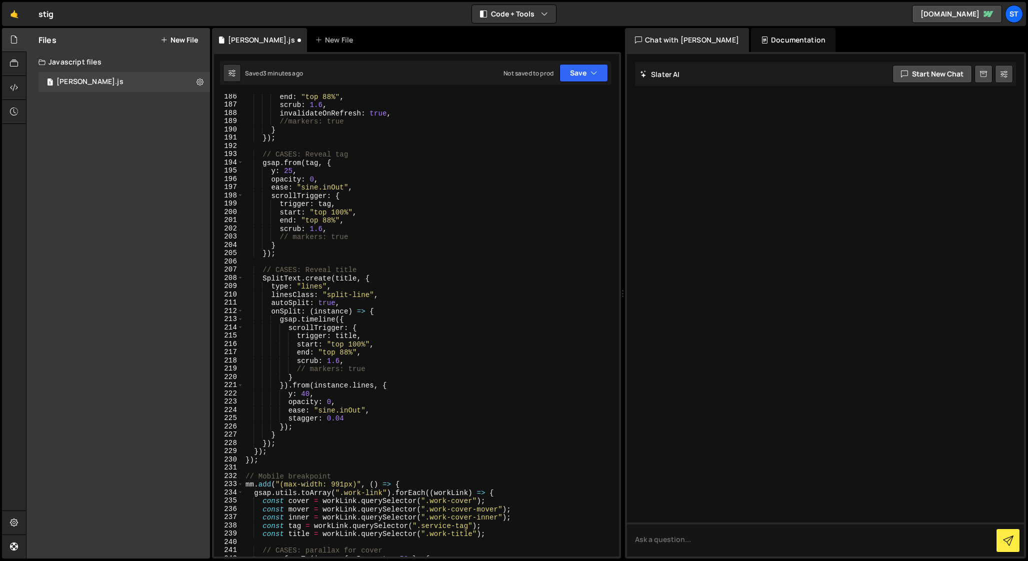
scroll to position [1535, 0]
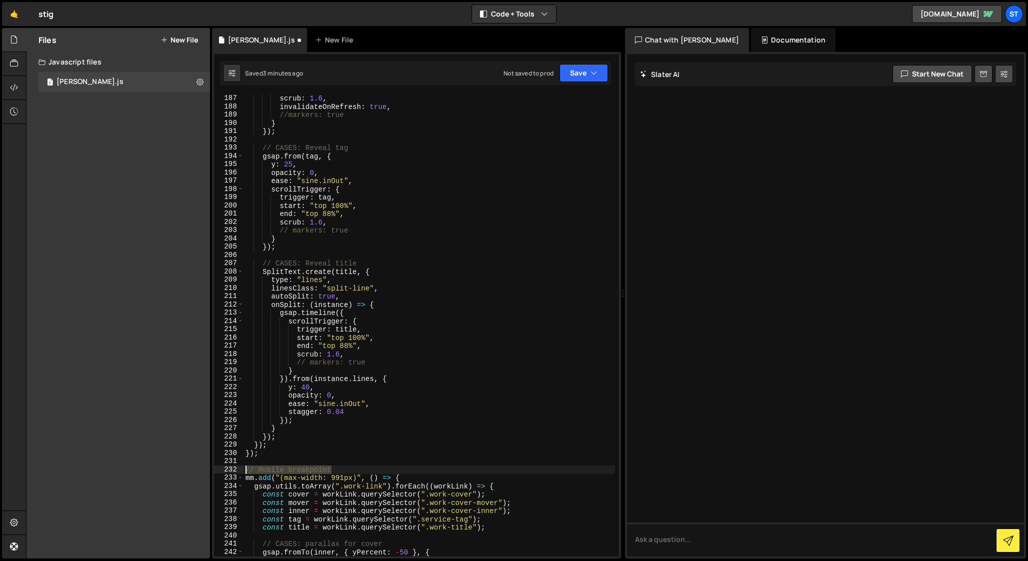
drag, startPoint x: 343, startPoint y: 468, endPoint x: 227, endPoint y: 468, distance: 115.5
click at [227, 468] on div "// HERO: Scale 186 187 188 189 190 191 192 193 194 195 196 197 198 199 200 201 …" at bounding box center [416, 325] width 405 height 463
type textarea "// Mobile breakpoint"
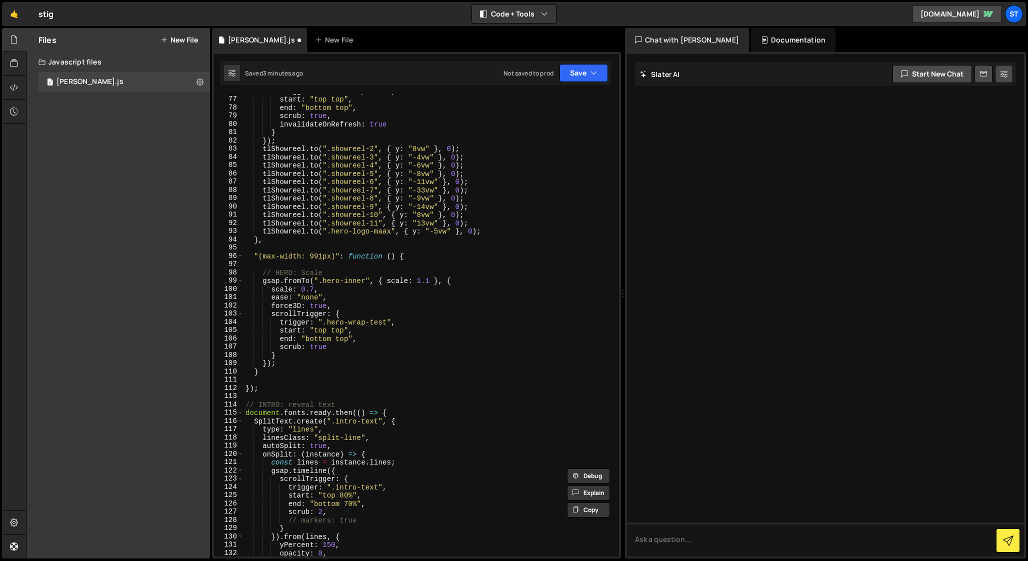
scroll to position [555, 0]
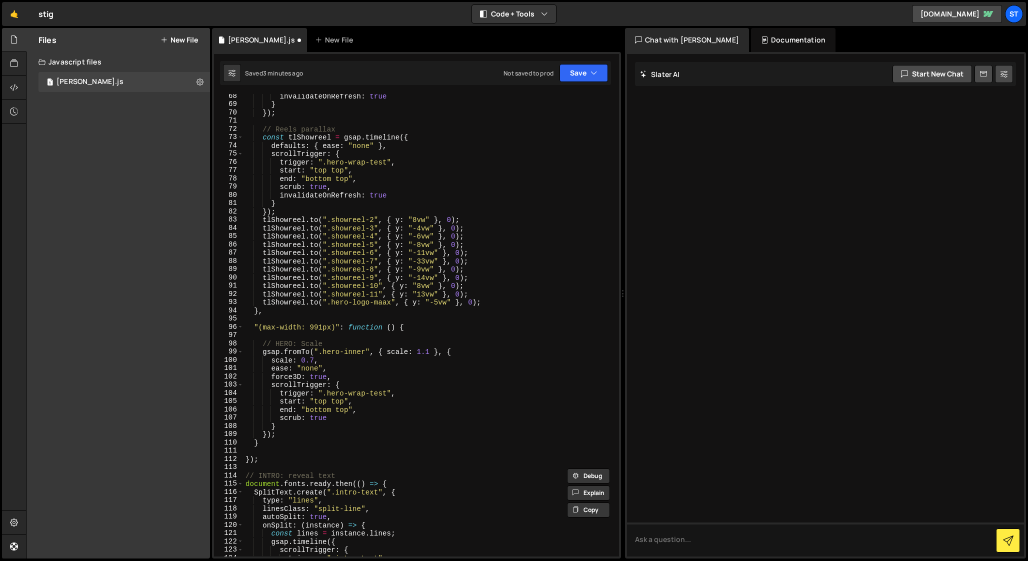
click at [268, 318] on div "invalidateOnRefresh : true } }) ; // Reels parallax const tlShowreel = gsap . t…" at bounding box center [430, 331] width 372 height 479
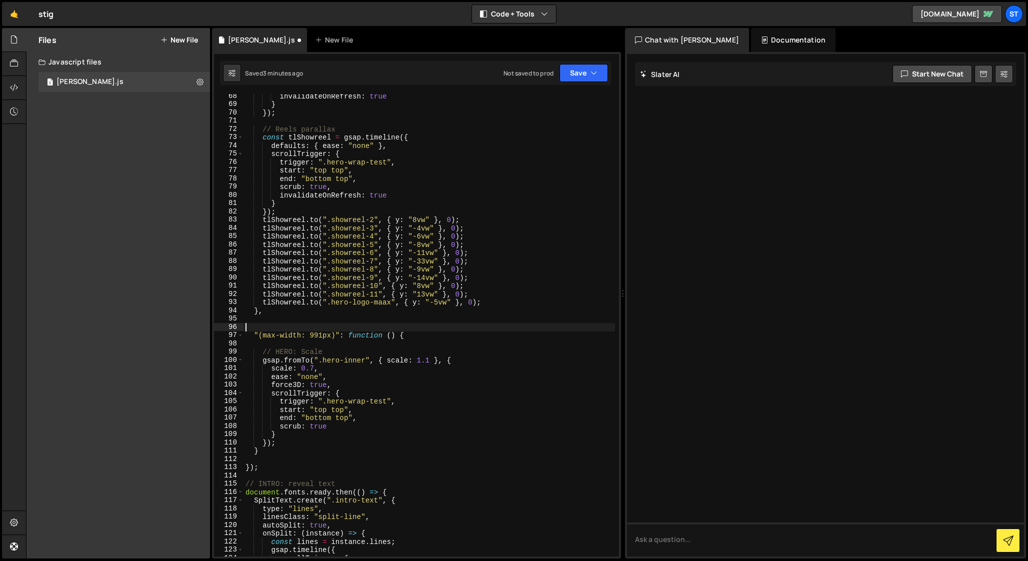
paste textarea "// Mobile breakpoint"
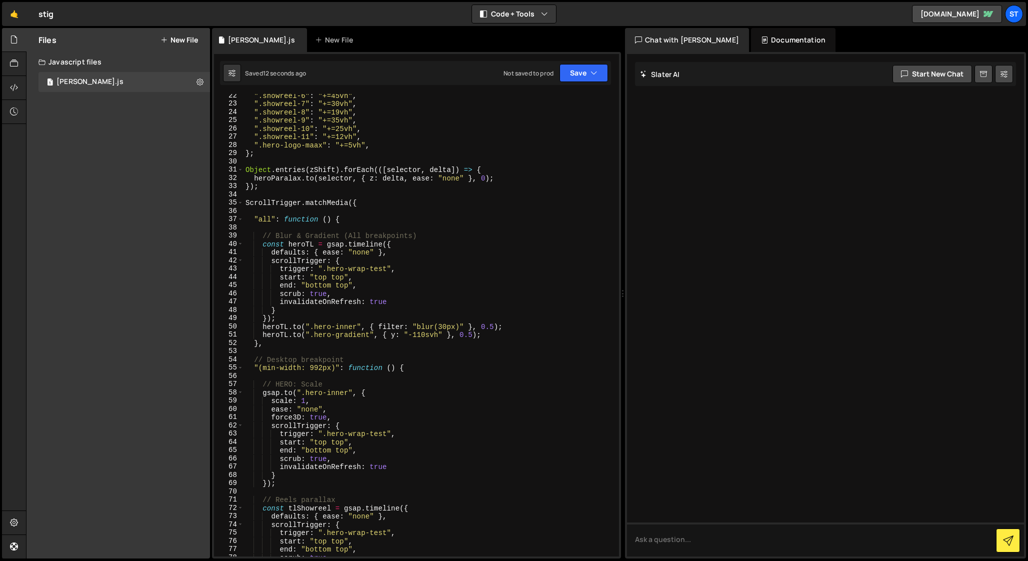
scroll to position [176, 0]
drag, startPoint x: 303, startPoint y: 385, endPoint x: 276, endPoint y: 385, distance: 27.0
click at [276, 385] on div "".showreel-6" : "+=45vh" , ".showreel-7" : "+=30vh" , ".showreel-8" : "+=19vh" …" at bounding box center [430, 331] width 372 height 479
click at [275, 236] on div "".showreel-6" : "+=45vh" , ".showreel-7" : "+=30vh" , ".showreel-8" : "+=19vh" …" at bounding box center [430, 331] width 372 height 479
paste textarea "HERO:"
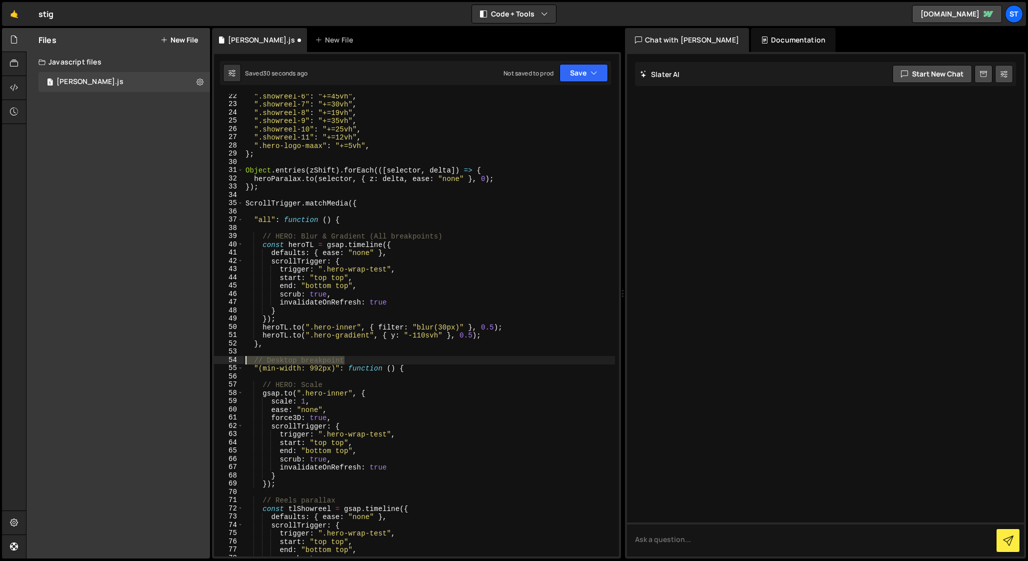
drag, startPoint x: 351, startPoint y: 359, endPoint x: 229, endPoint y: 362, distance: 121.6
click at [229, 362] on div "// HERO: Blur & Gradient (All breakpoints) 22 23 24 25 26 27 28 29 30 31 32 33 …" at bounding box center [416, 325] width 405 height 463
type textarea "// Desktop breakpoint"
click at [247, 211] on div "".showreel-6" : "+=45vh" , ".showreel-7" : "+=30vh" , ".showreel-8" : "+=19vh" …" at bounding box center [430, 331] width 372 height 479
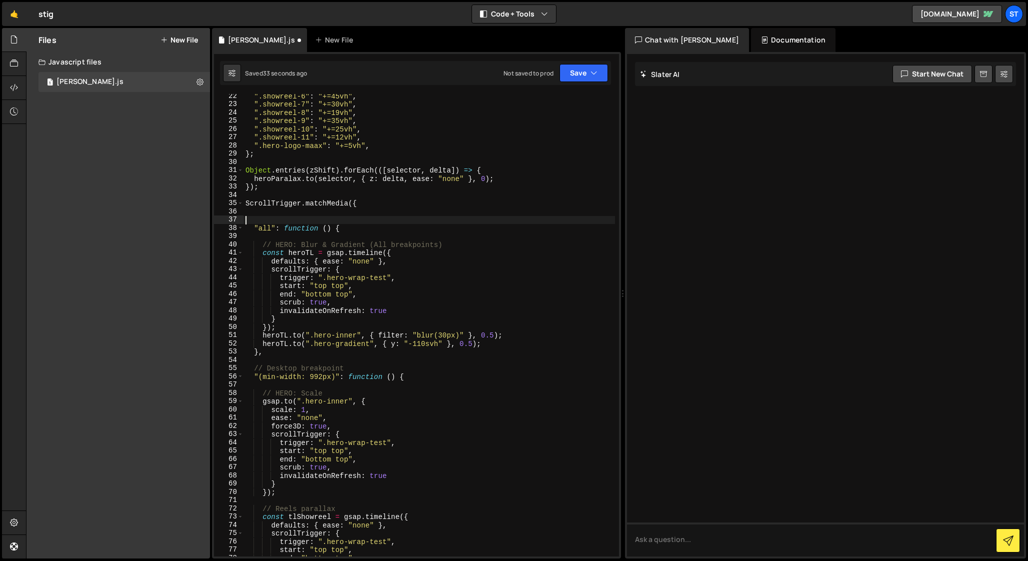
paste textarea "// Desktop breakpoint"
drag, startPoint x: 375, startPoint y: 243, endPoint x: 439, endPoint y: 244, distance: 64.0
click at [439, 244] on div "".showreel-6" : "+=45vh" , ".showreel-7" : "+=30vh" , ".showreel-8" : "+=19vh" …" at bounding box center [430, 331] width 372 height 479
drag, startPoint x: 267, startPoint y: 219, endPoint x: 351, endPoint y: 219, distance: 84.0
click at [351, 219] on div "".showreel-6" : "+=45vh" , ".showreel-7" : "+=30vh" , ".showreel-8" : "+=19vh" …" at bounding box center [430, 331] width 372 height 479
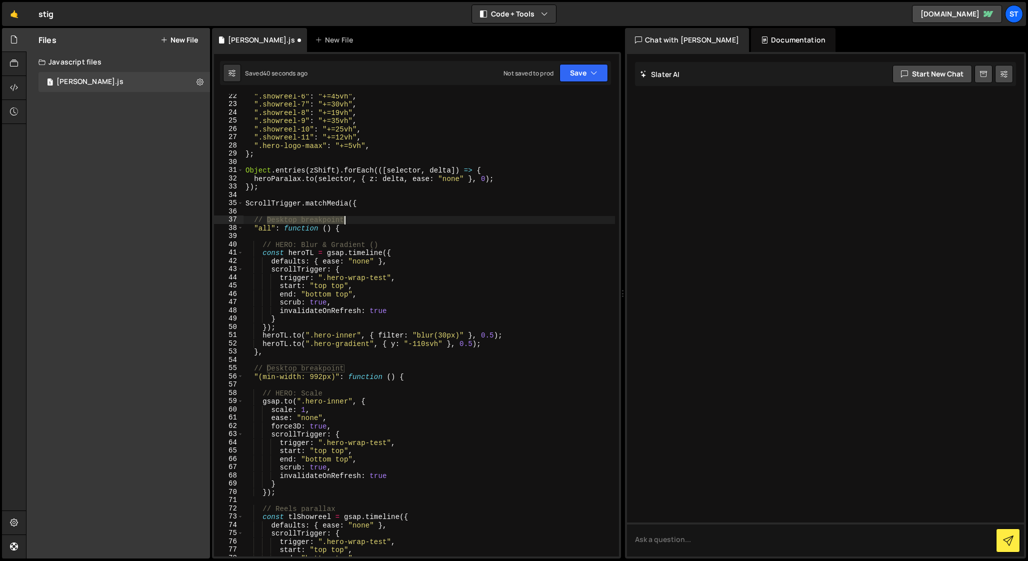
paste textarea "All breakpoints"
drag, startPoint x: 368, startPoint y: 245, endPoint x: 391, endPoint y: 245, distance: 23.0
click at [391, 245] on div "".showreel-6" : "+=45vh" , ".showreel-7" : "+=30vh" , ".showreel-8" : "+=19vh" …" at bounding box center [430, 331] width 372 height 479
click at [396, 226] on div "".showreel-6" : "+=45vh" , ".showreel-7" : "+=30vh" , ".showreel-8" : "+=19vh" …" at bounding box center [430, 331] width 372 height 479
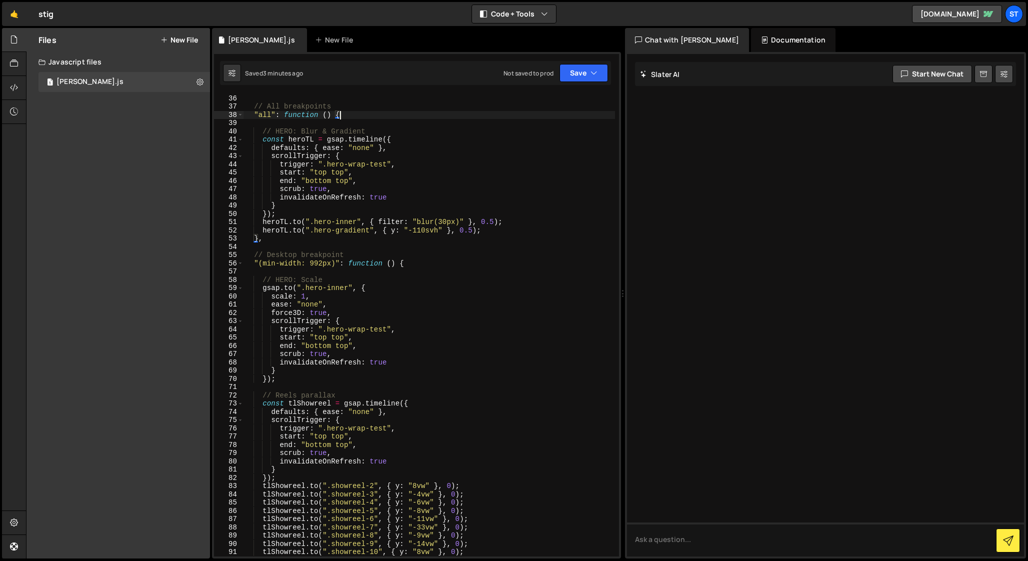
scroll to position [308, 0]
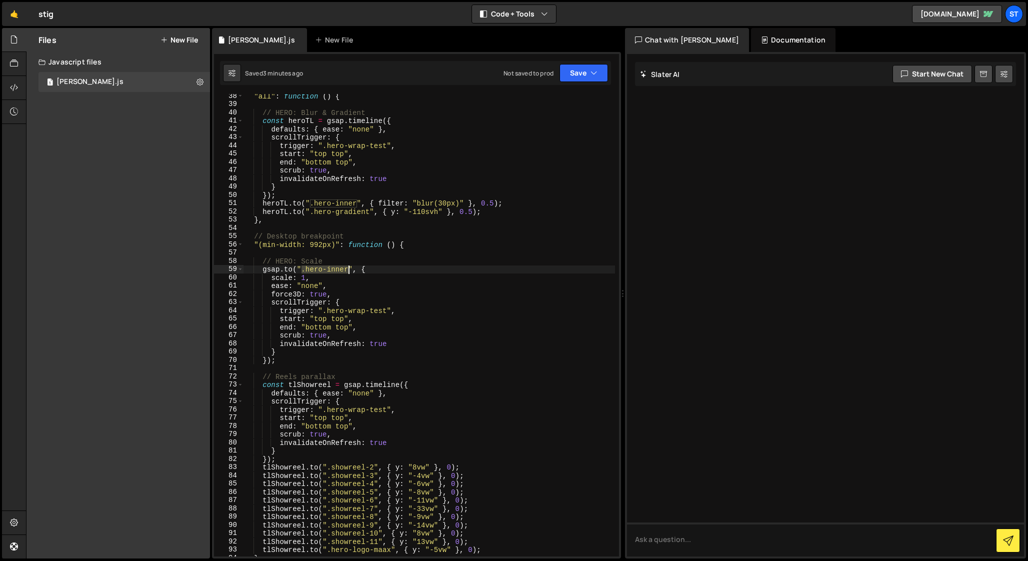
drag, startPoint x: 301, startPoint y: 269, endPoint x: 348, endPoint y: 267, distance: 47.1
click at [348, 267] on div ""all" : function ( ) { // HERO: Blur & Gradient const heroTL = gsap . timeline …" at bounding box center [430, 331] width 372 height 479
drag, startPoint x: 262, startPoint y: 245, endPoint x: 331, endPoint y: 245, distance: 69.0
click at [331, 245] on div ""all" : function ( ) { // HERO: Blur & Gradient const heroTL = gsap . timeline …" at bounding box center [430, 331] width 372 height 479
type textarea ""(min-width: 992px)": function () {"
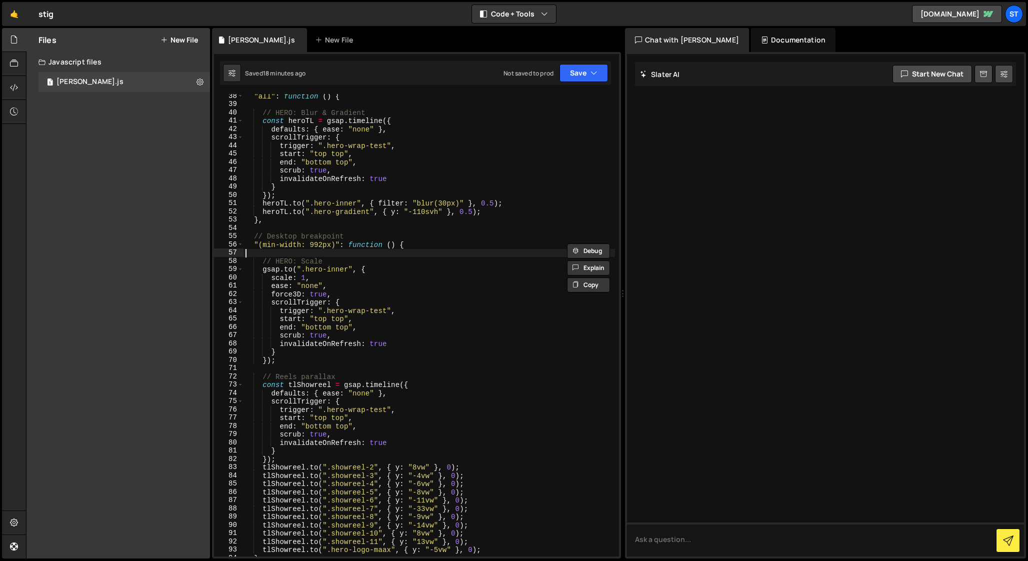
click at [477, 256] on div ""all" : function ( ) { // HERO: Blur & Gradient const heroTL = gsap . timeline …" at bounding box center [430, 331] width 372 height 479
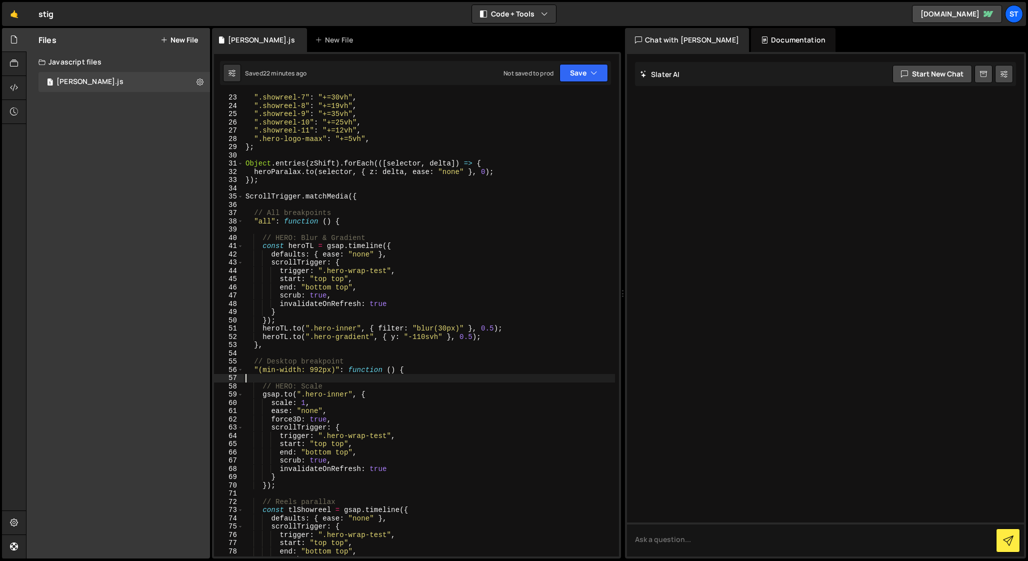
scroll to position [181, 0]
drag, startPoint x: 340, startPoint y: 214, endPoint x: 228, endPoint y: 214, distance: 111.5
click at [228, 214] on div "22 23 24 25 26 27 28 29 30 31 32 33 34 35 36 37 38 39 40 41 42 43 44 45 46 47 4…" at bounding box center [416, 325] width 405 height 463
type textarea "// All breakpoints"
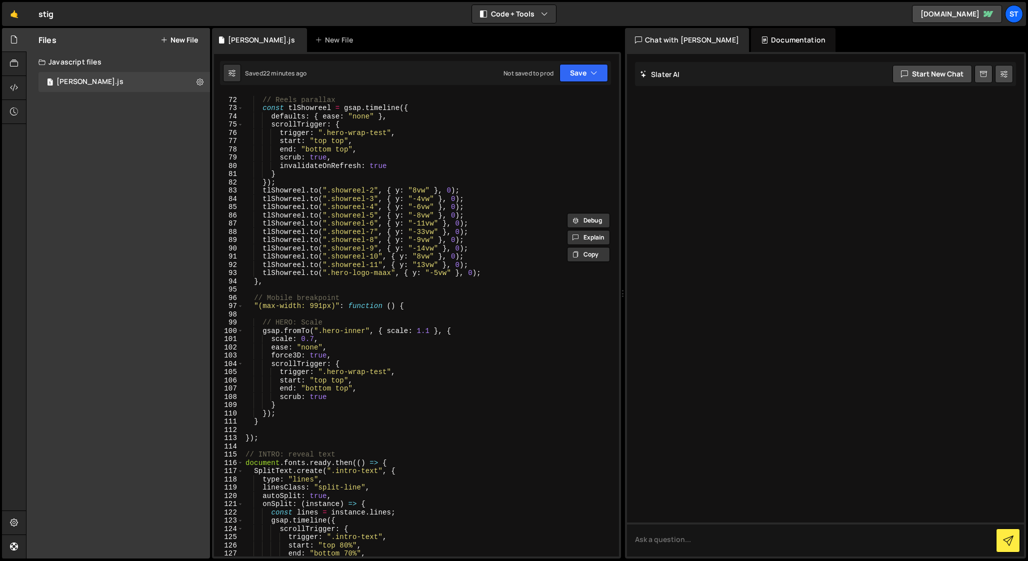
scroll to position [585, 0]
click at [267, 444] on div "// Reels parallax const tlShowreel = gsap . timeline ({ defaults : { ease : "no…" at bounding box center [430, 326] width 372 height 479
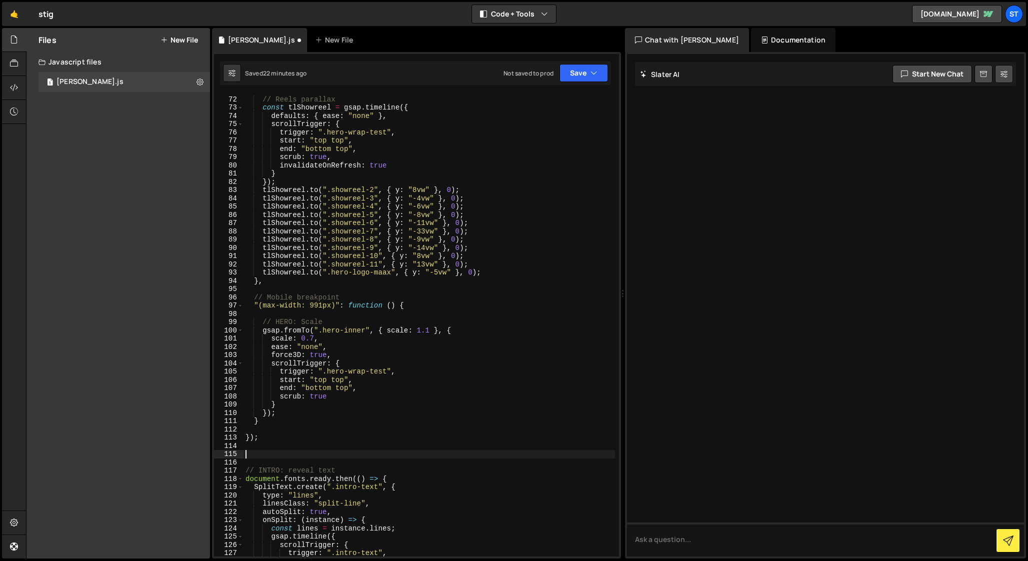
paste textarea "// All breakpoints"
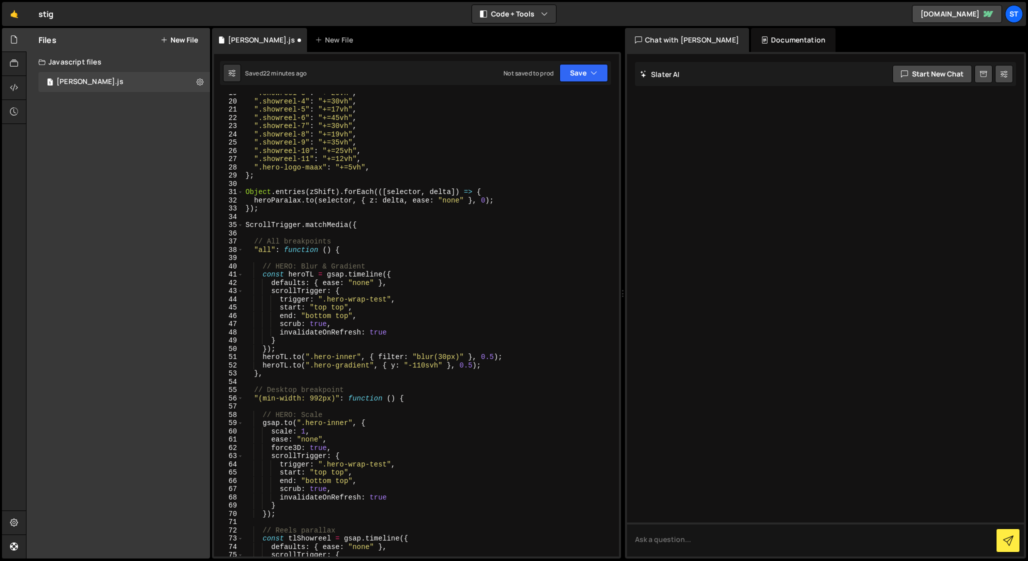
scroll to position [141, 0]
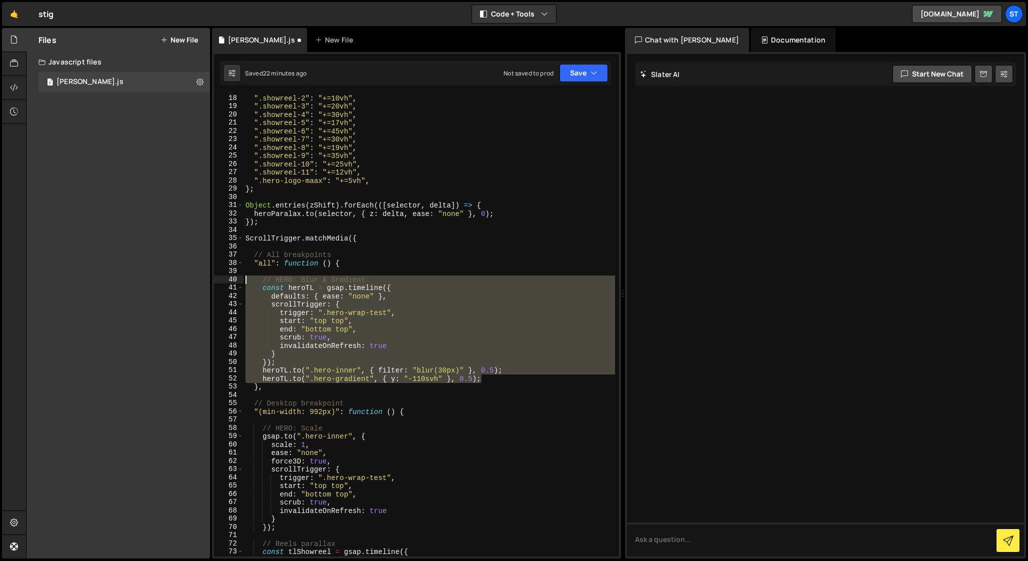
drag, startPoint x: 487, startPoint y: 378, endPoint x: 207, endPoint y: 282, distance: 295.6
click at [207, 282] on div "Files New File Javascript files 1 [PERSON_NAME].js 0 CSS files Copy share link …" at bounding box center [527, 293] width 1002 height 531
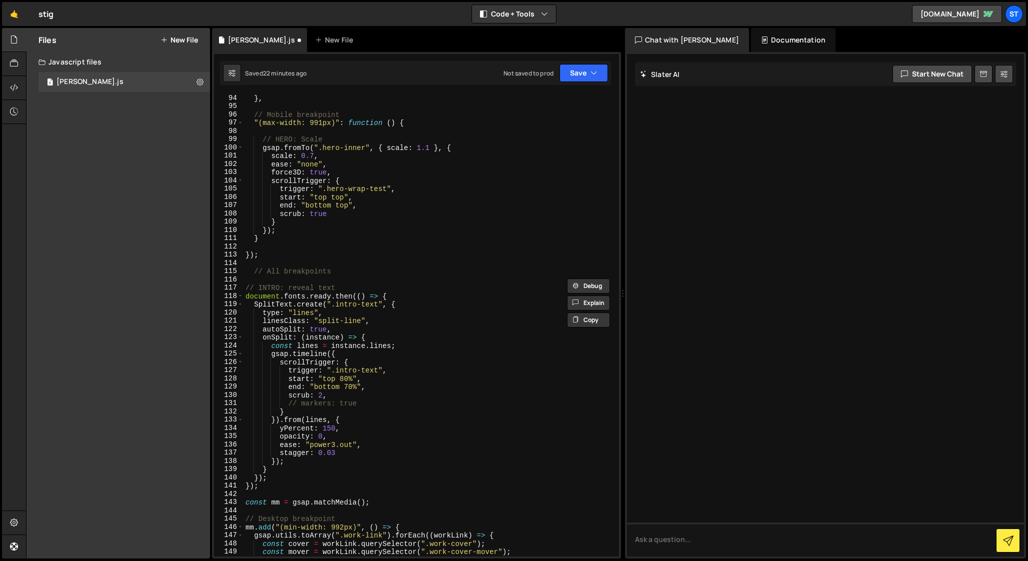
scroll to position [768, 0]
click at [341, 269] on div "} , // Mobile breakpoint "(max-width: 991px)" : function ( ) { // HERO: Scale g…" at bounding box center [430, 332] width 372 height 479
type textarea "// All breakpoints"
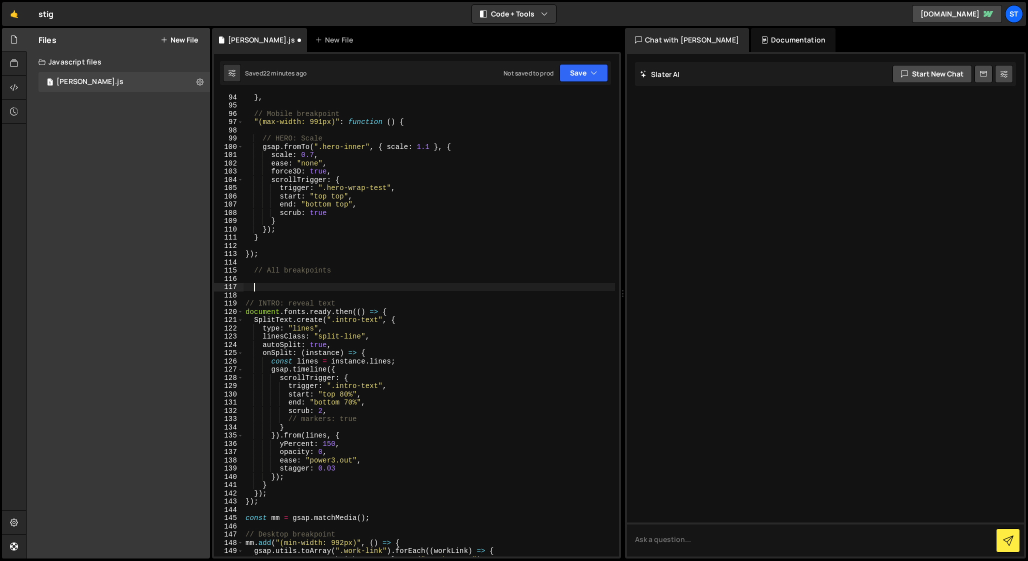
paste textarea "[DOMAIN_NAME](".hero-gradient", { y: "-110svh" }, 0.5);"
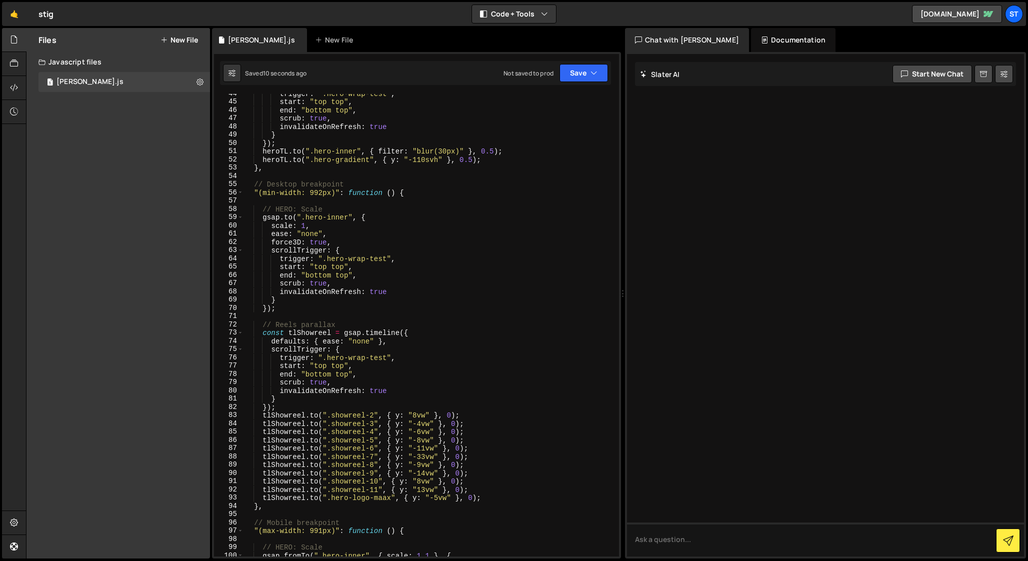
scroll to position [359, 0]
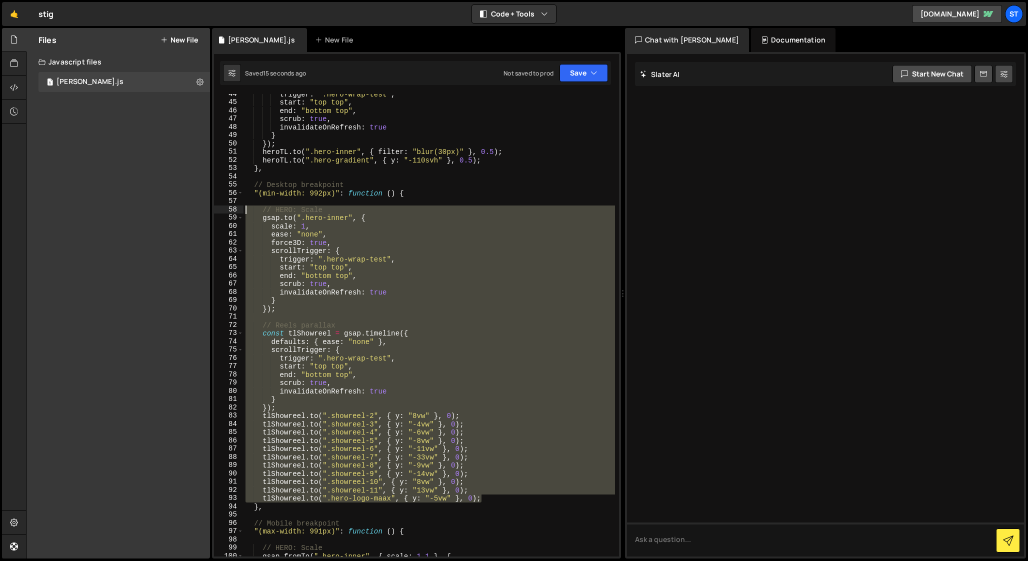
drag, startPoint x: 485, startPoint y: 499, endPoint x: 216, endPoint y: 212, distance: 393.1
click at [216, 212] on div "[DOMAIN_NAME](".hero-gradient", { y: "-110svh" }, 0.5); 44 45 46 47 48 49 50 51…" at bounding box center [416, 325] width 405 height 463
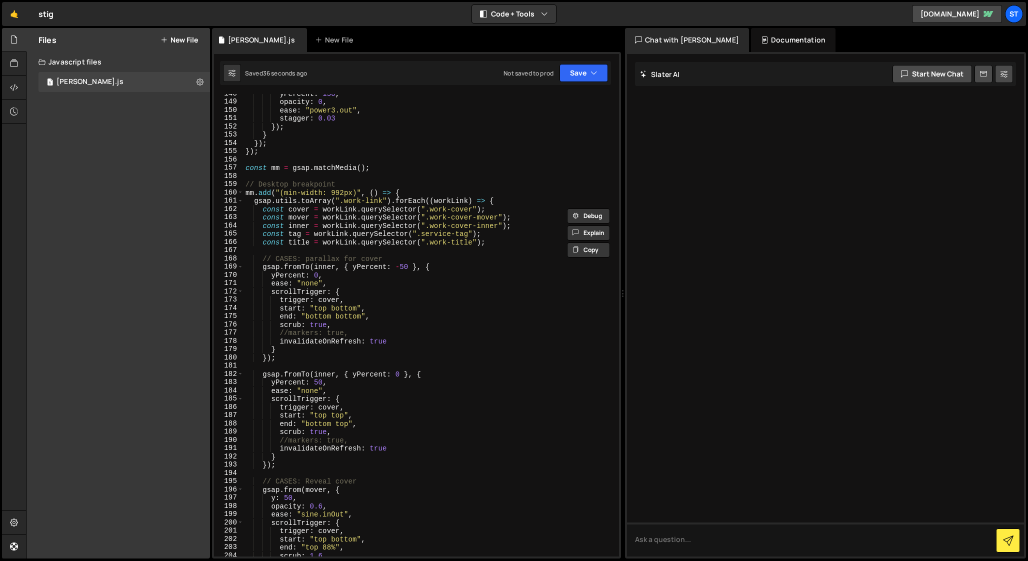
scroll to position [1215, 0]
click at [411, 196] on div "yPercent : 150 , opacity : 0 , ease : "power3.out" , stagger : 0.03 }) ; } }) ;…" at bounding box center [430, 332] width 372 height 479
type textarea "mm.add("(min-width: 992px)", () => {"
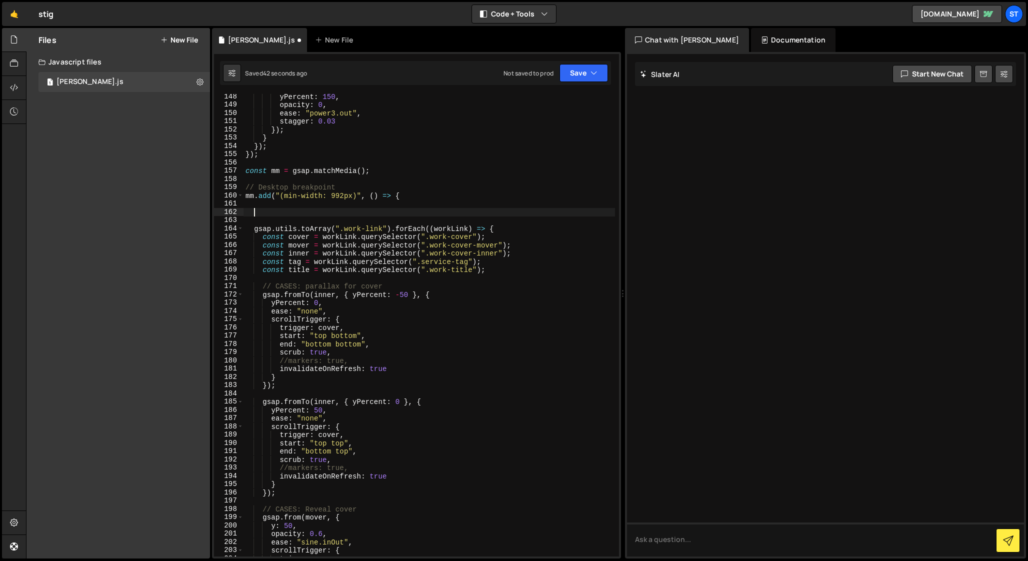
paste textarea "[DOMAIN_NAME](".hero-logo-maax", { y: "-5vw" }, 0);"
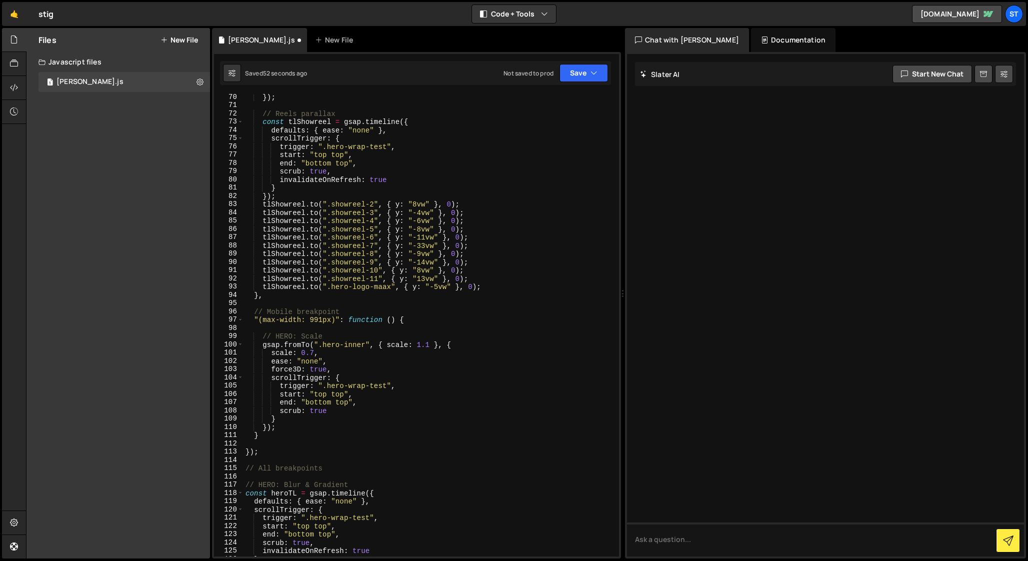
scroll to position [570, 0]
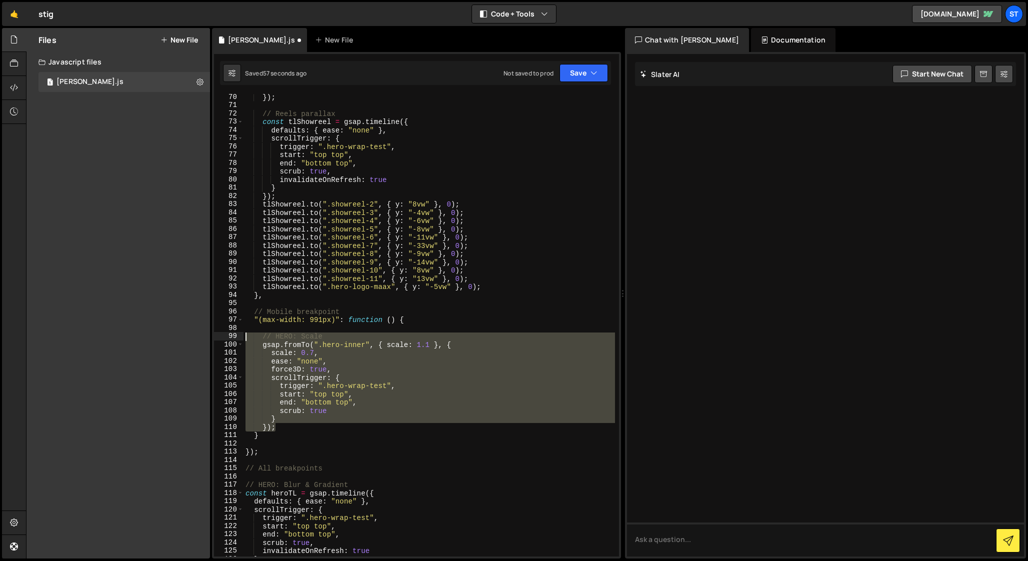
drag, startPoint x: 280, startPoint y: 428, endPoint x: 186, endPoint y: 333, distance: 134.0
click at [186, 333] on div "Files New File Javascript files 1 [PERSON_NAME].js 0 CSS files Copy share link …" at bounding box center [527, 293] width 1002 height 531
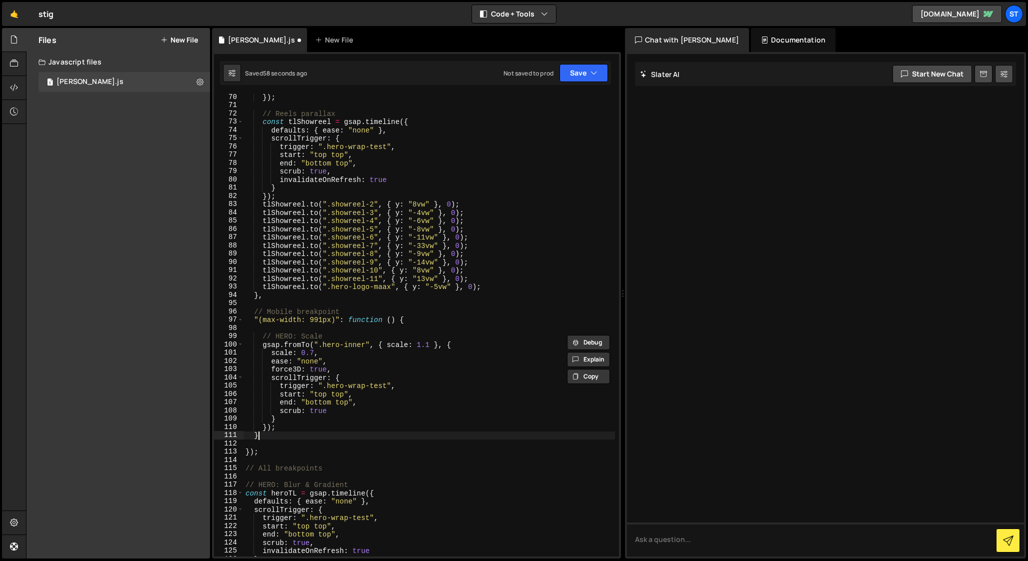
click at [282, 434] on div "}) ; // Reels parallax const tlShowreel = gsap . timeline ({ defaults : { ease …" at bounding box center [430, 332] width 372 height 479
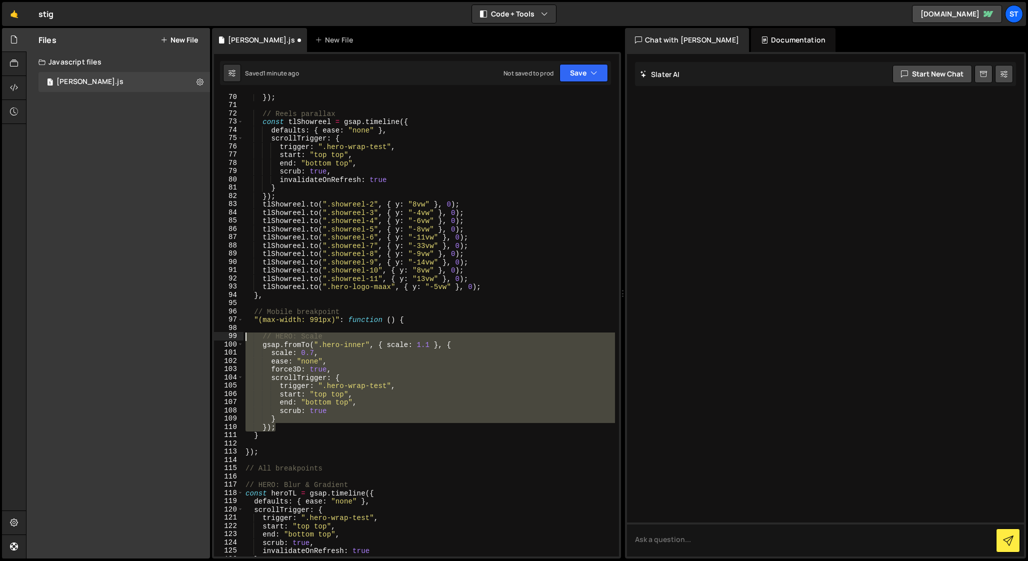
drag, startPoint x: 279, startPoint y: 426, endPoint x: 211, endPoint y: 336, distance: 113.2
click at [211, 336] on div "Files New File Javascript files 1 [PERSON_NAME].js 0 CSS files Copy share link …" at bounding box center [527, 293] width 1002 height 531
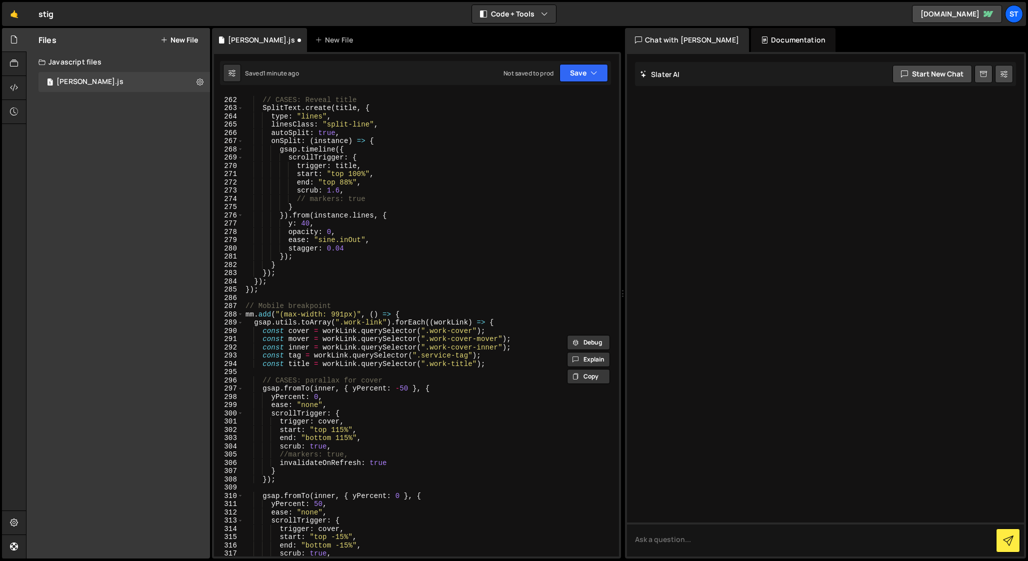
scroll to position [2152, 0]
click at [410, 314] on div "// CASES: Reveal title SplitText . create ( title , { type : "lines" , linesCla…" at bounding box center [430, 327] width 372 height 479
type textarea "mm.add("(max-width: 991px)", () => {"
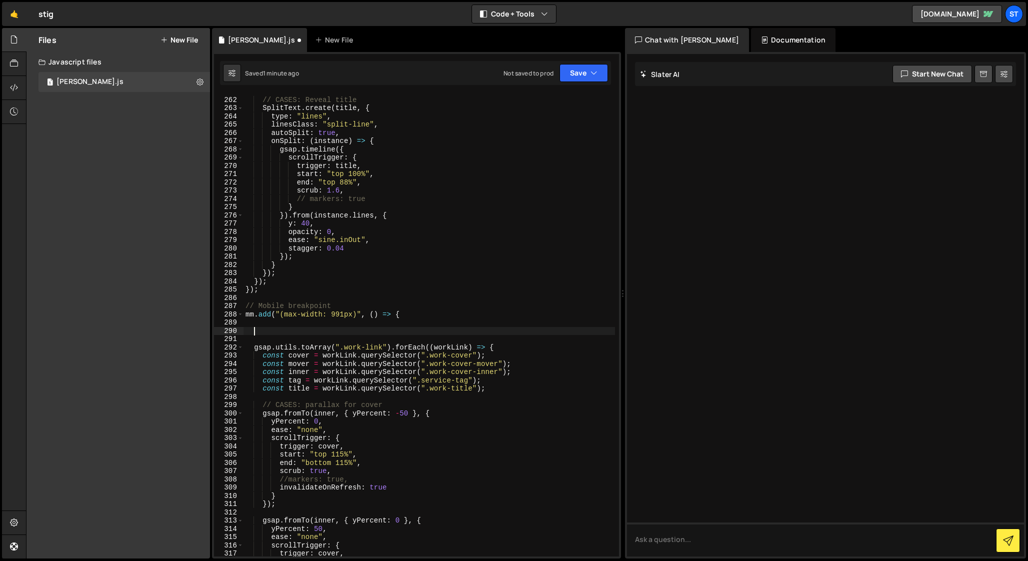
paste textarea "});"
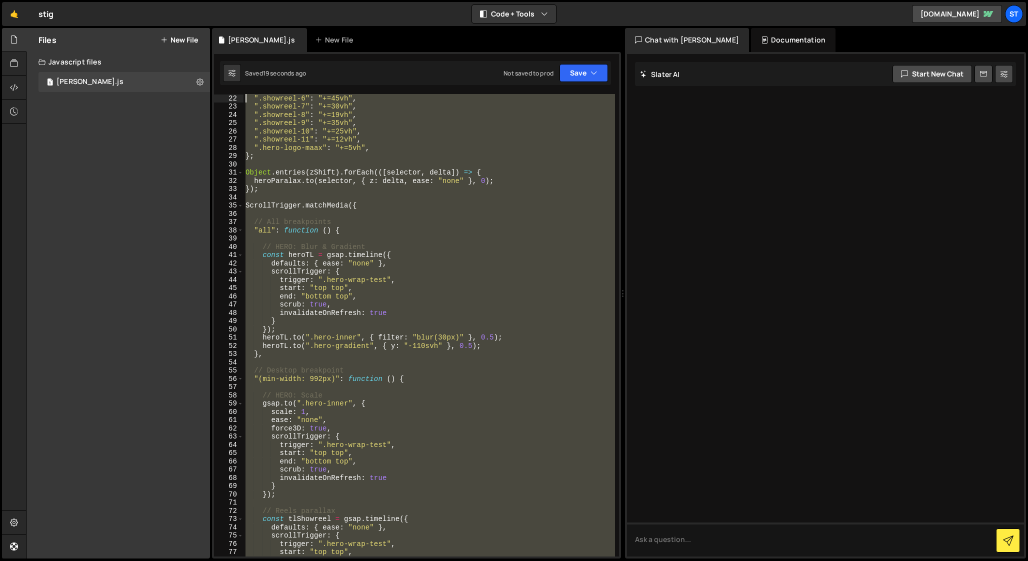
scroll to position [173, 0]
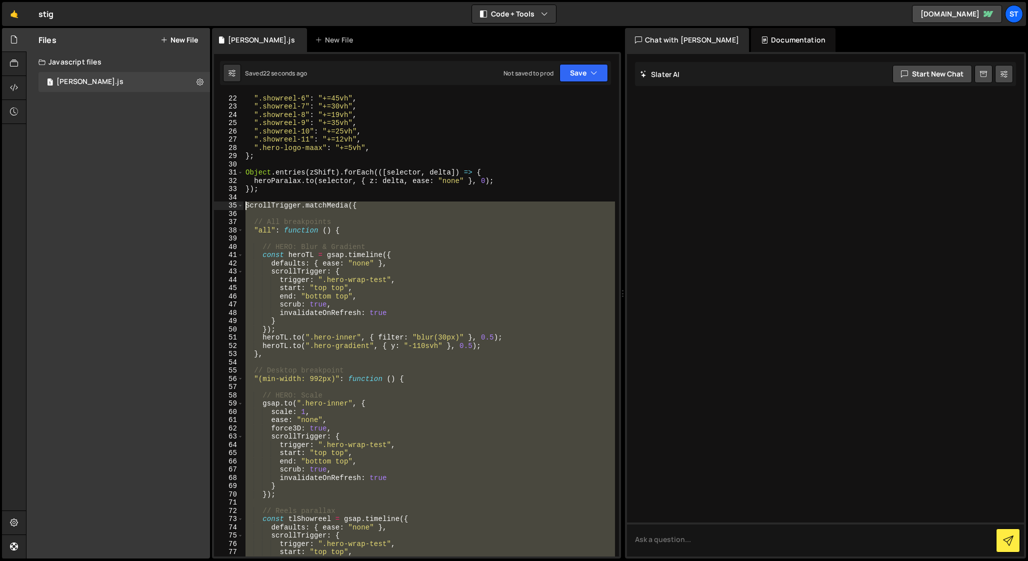
drag, startPoint x: 264, startPoint y: 517, endPoint x: 236, endPoint y: 207, distance: 311.8
click at [236, 207] on div "}); 22 23 24 25 26 27 28 29 30 31 32 33 34 35 36 37 38 39 40 41 42 43 44 45 46 …" at bounding box center [416, 325] width 405 height 463
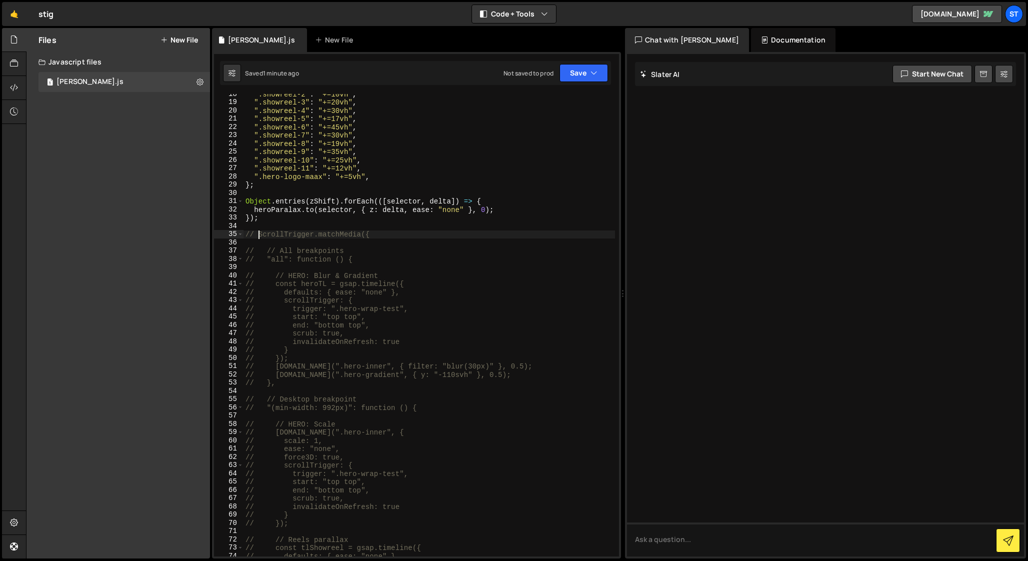
scroll to position [0, 0]
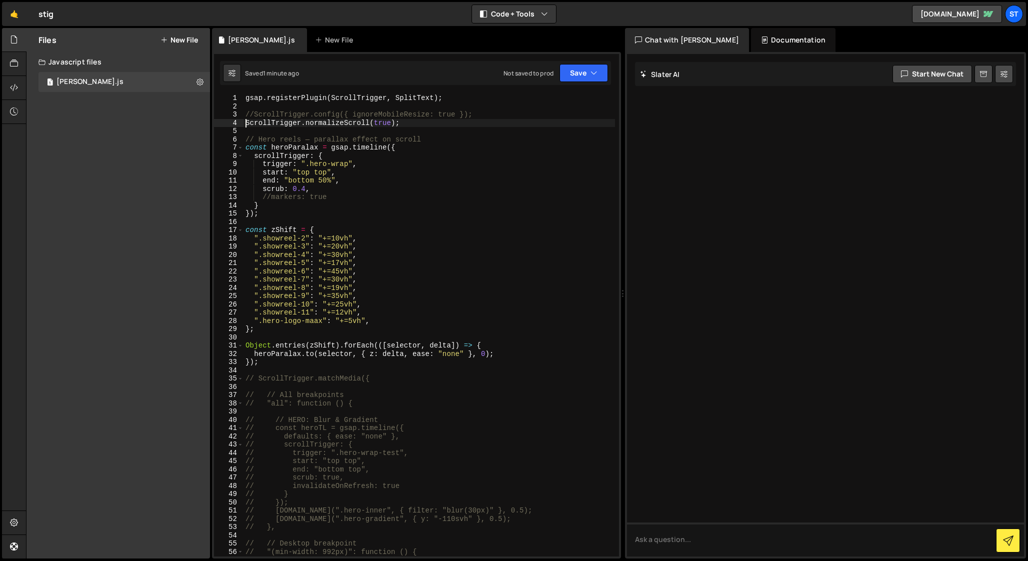
click at [246, 122] on div "gsap . registerPlugin ( ScrollTrigger , SplitText ) ; //ScrollTrigger.config({ …" at bounding box center [430, 333] width 372 height 479
type textarea "ScrollTrigger.normalizeScroll(true);"
